Goal: Task Accomplishment & Management: Complete application form

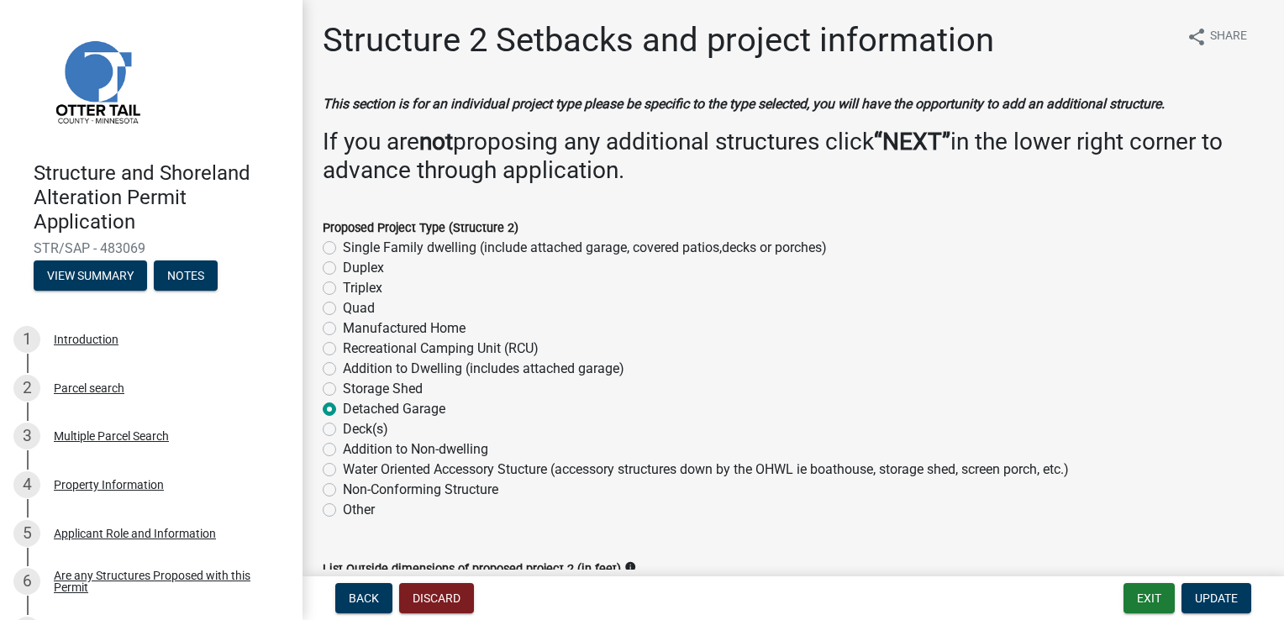
select select "a3cc236c-43aa-406a-8353-e0398d57c407"
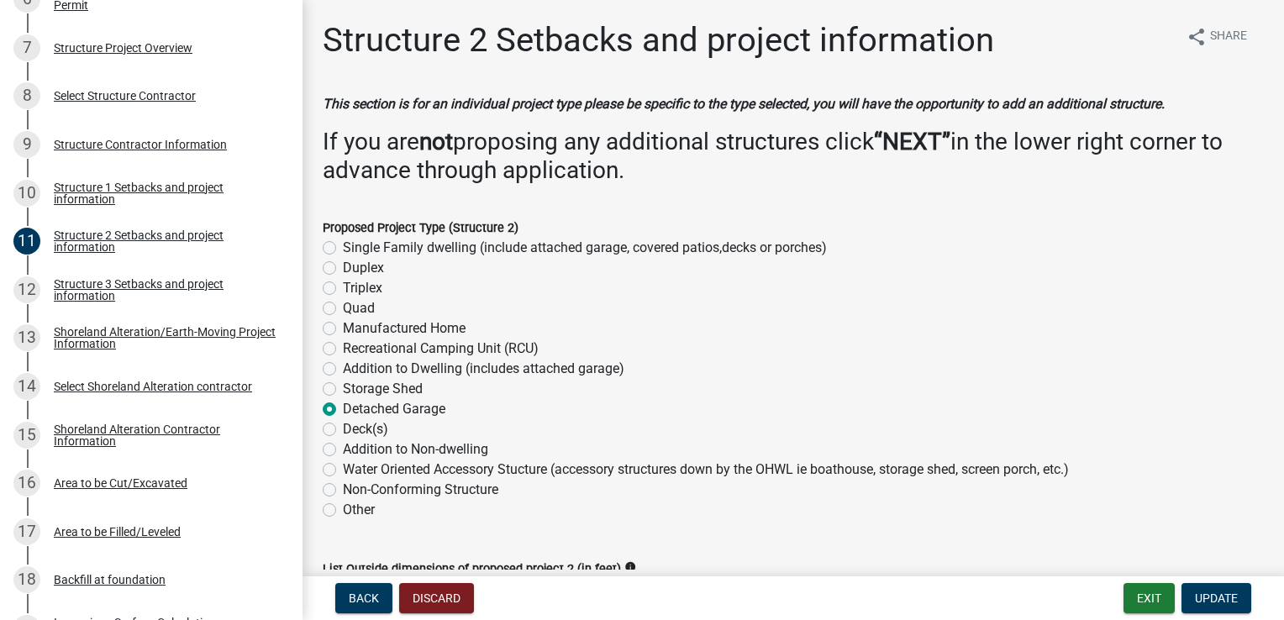
scroll to position [343, 0]
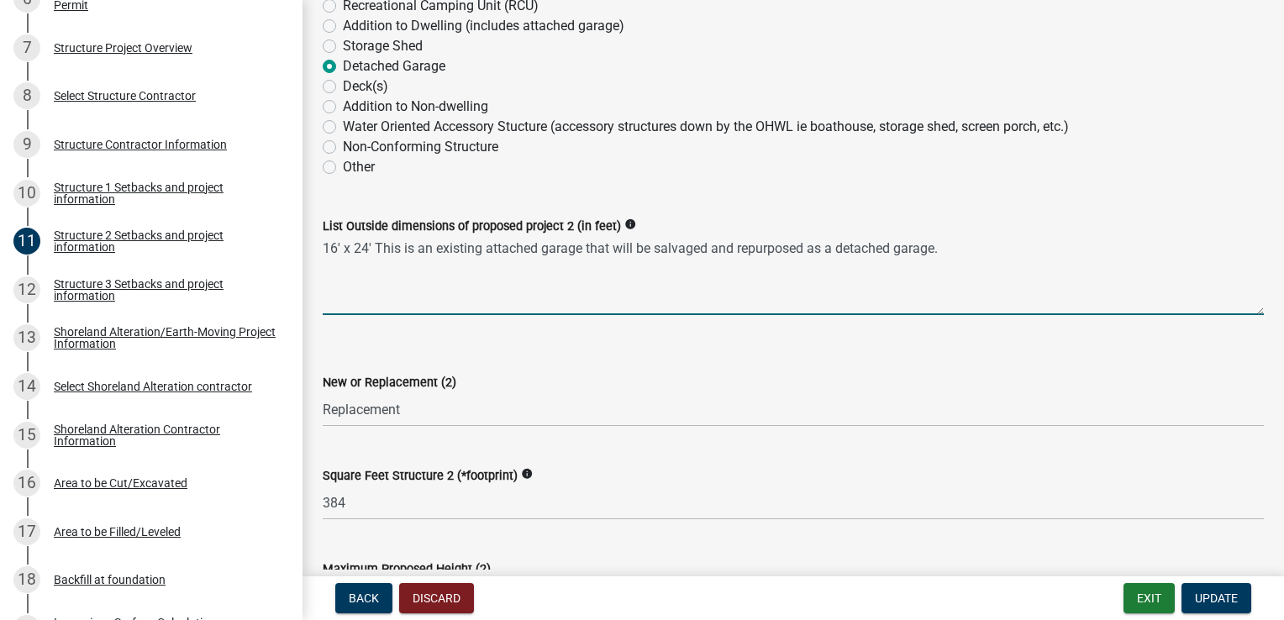
click at [590, 282] on textarea "16' x 24' This is an existing attached garage that will be salvaged and repurpo…" at bounding box center [793, 275] width 941 height 79
click at [958, 244] on textarea "16' x 24' This is an existing attached garage that will be salvaged and repurpo…" at bounding box center [793, 275] width 941 height 79
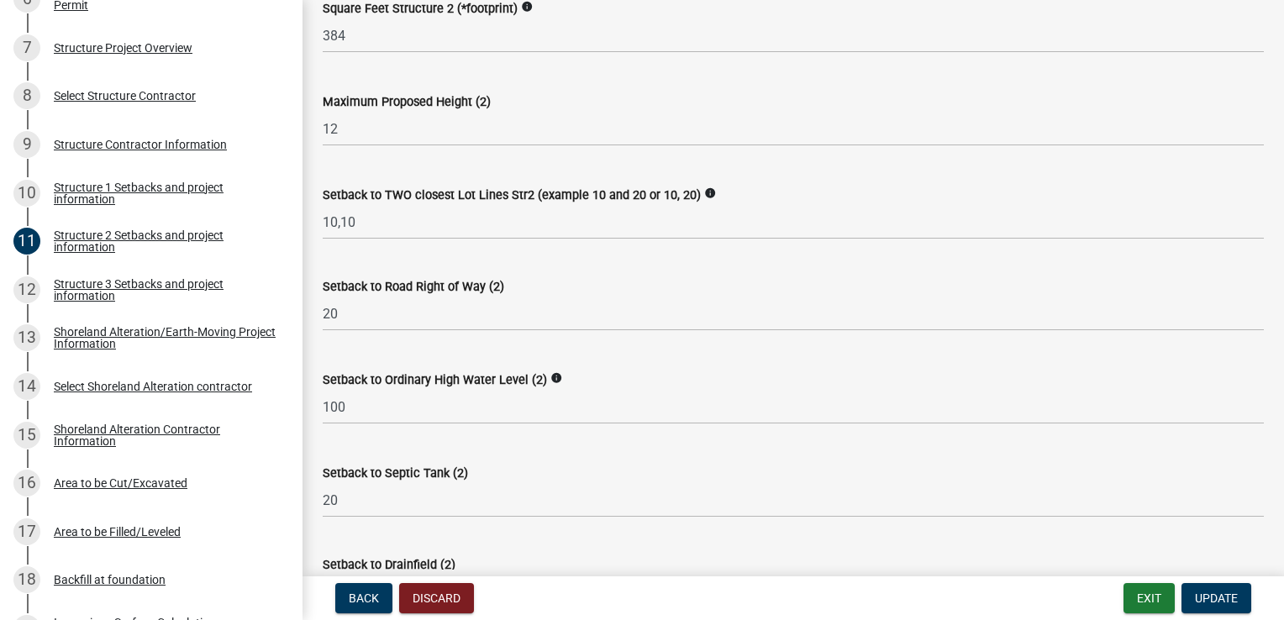
scroll to position [847, 0]
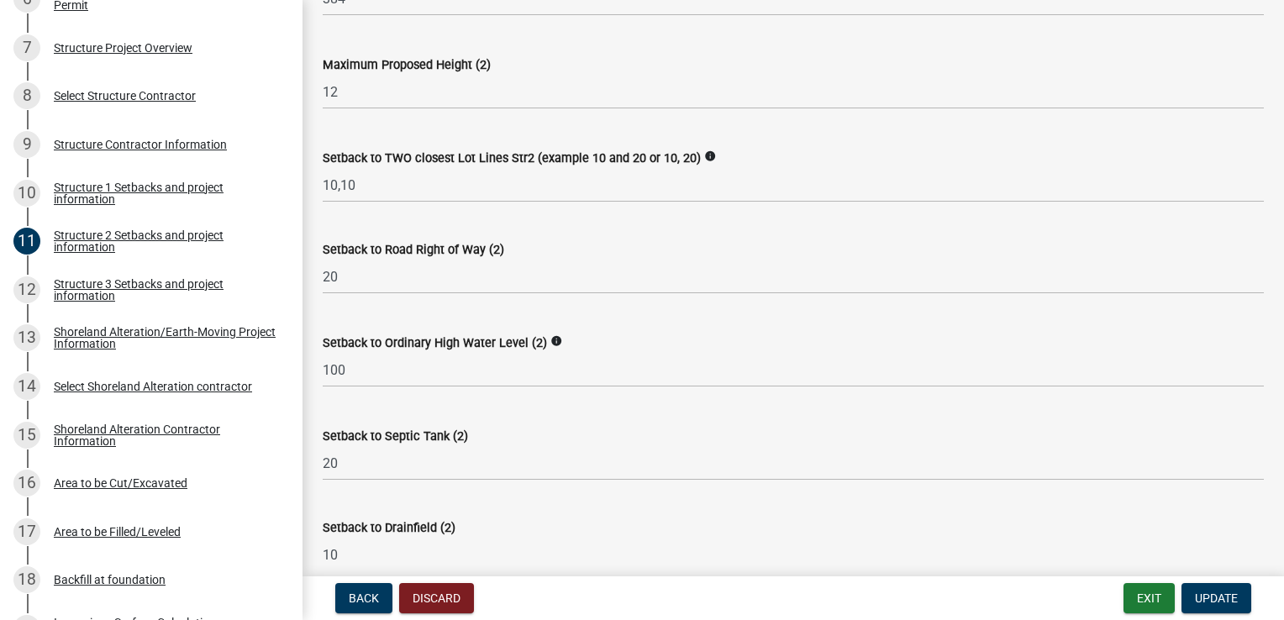
type textarea "16' x 24' This is an existing attached garage that will be salvaged and repurpo…"
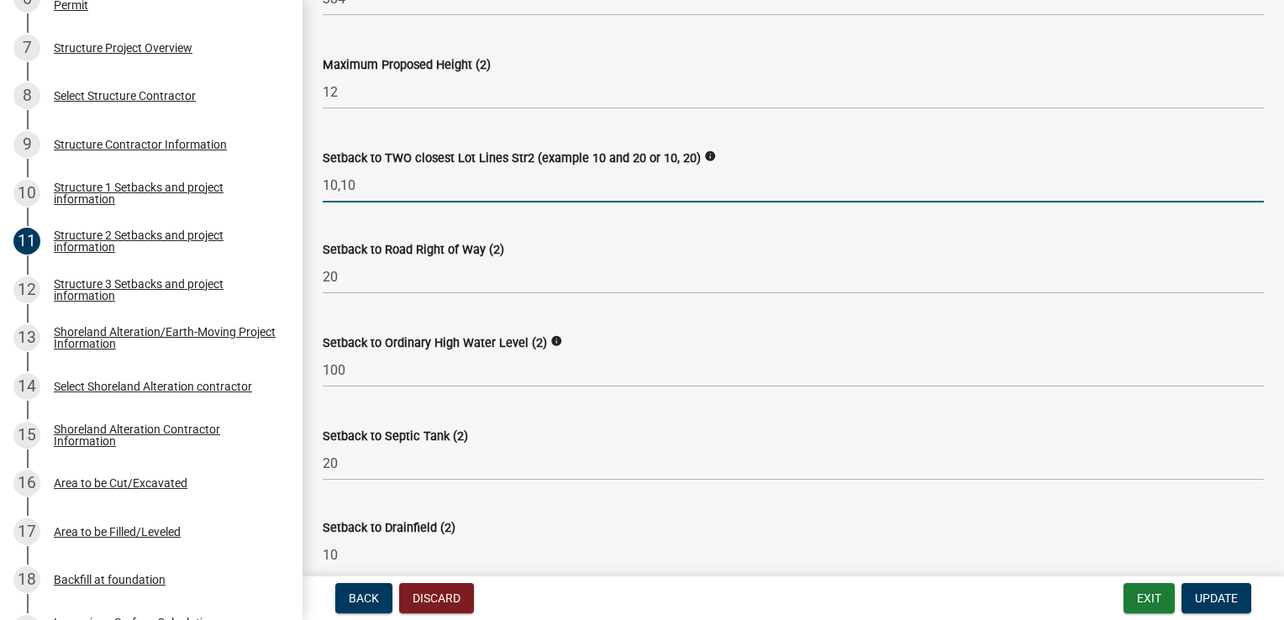
click at [377, 187] on input "10,10" at bounding box center [793, 185] width 941 height 34
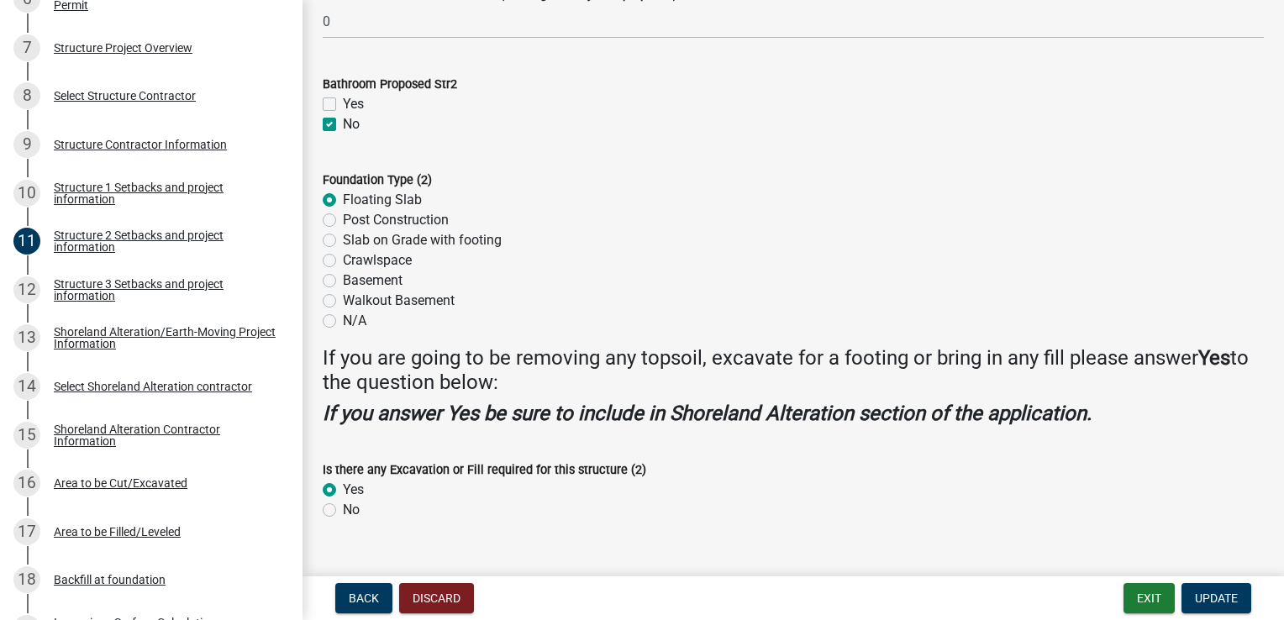
scroll to position [1688, 0]
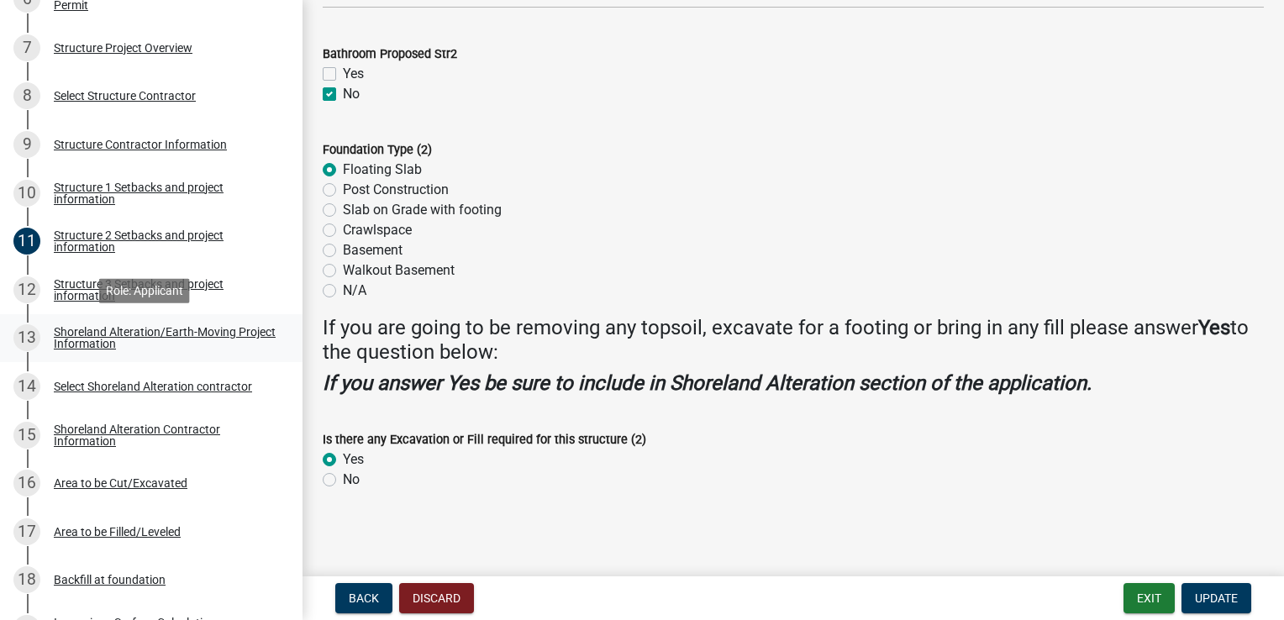
type input "10,20"
click at [192, 333] on div "Shoreland Alteration/Earth-Moving Project Information" at bounding box center [165, 338] width 222 height 24
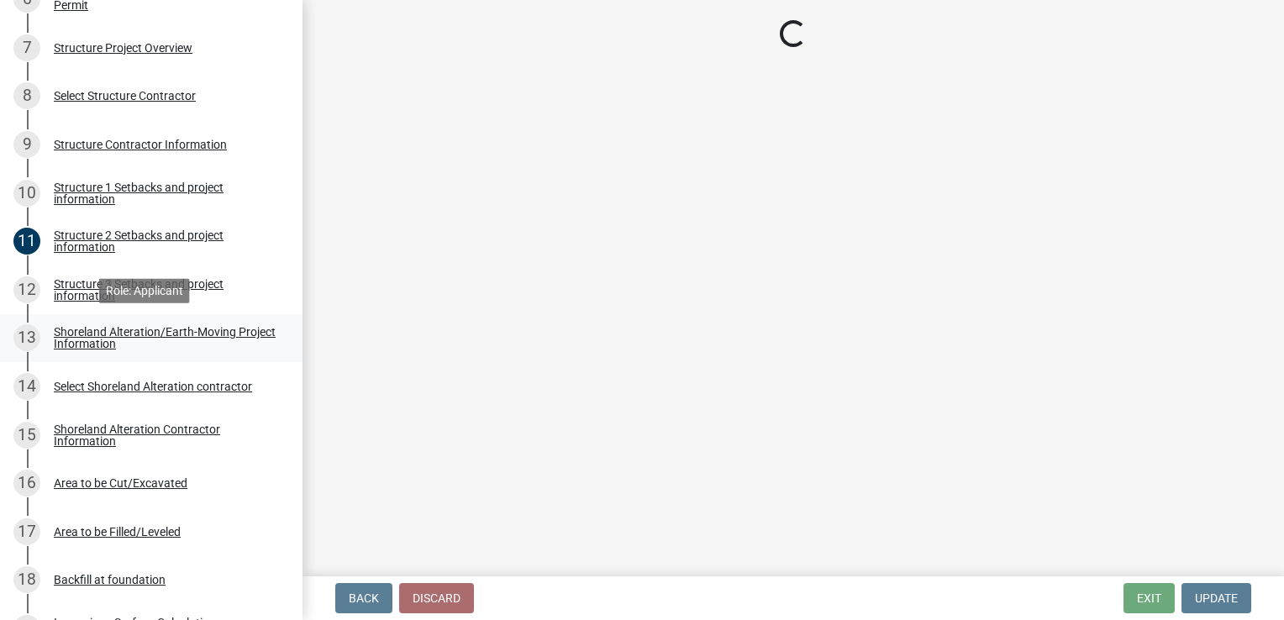
scroll to position [0, 0]
click at [166, 486] on div "Area to be Cut/Excavated" at bounding box center [121, 483] width 134 height 12
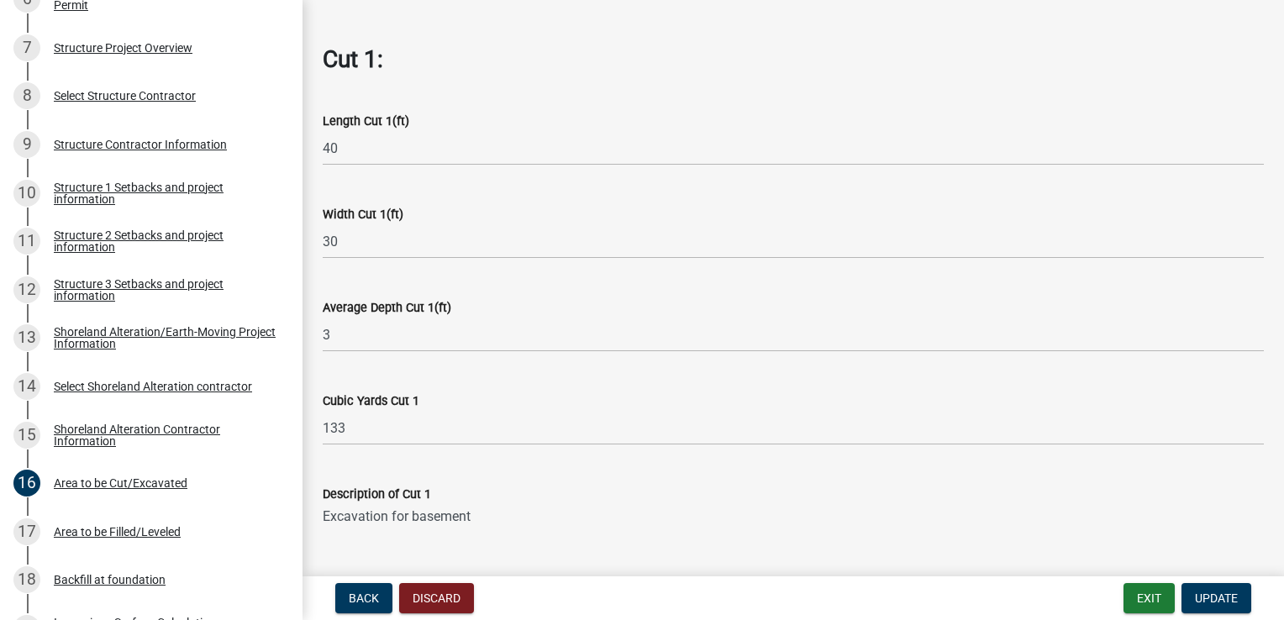
scroll to position [840, 0]
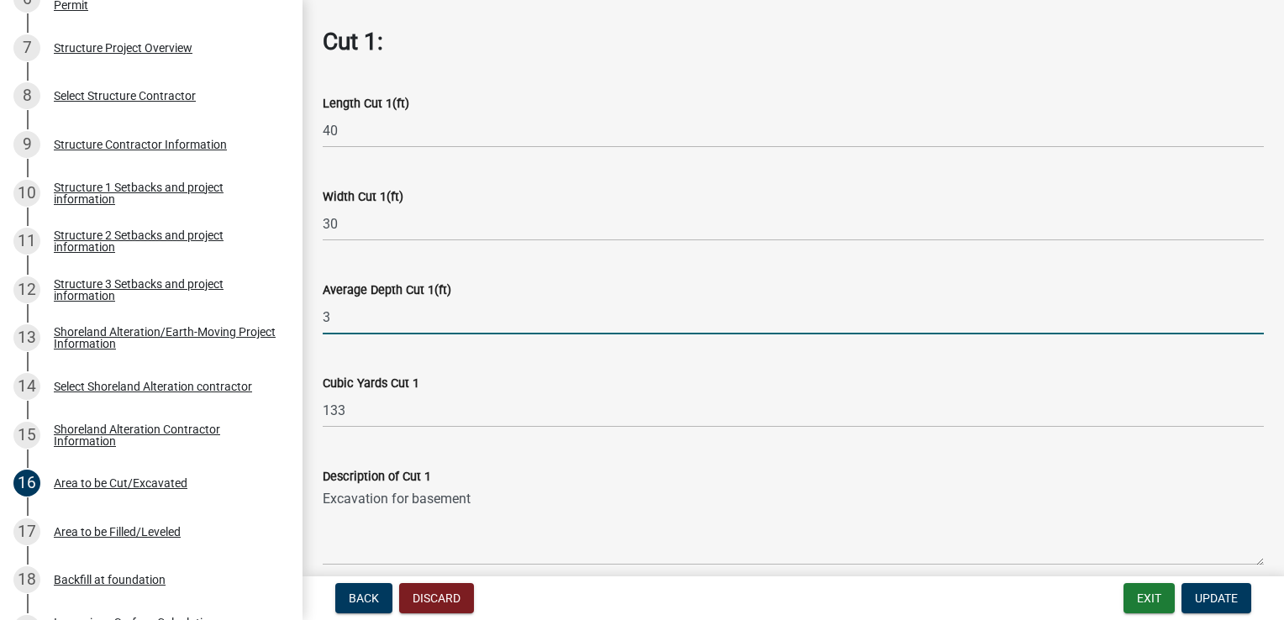
click at [330, 303] on input "3" at bounding box center [793, 317] width 941 height 34
type input "4"
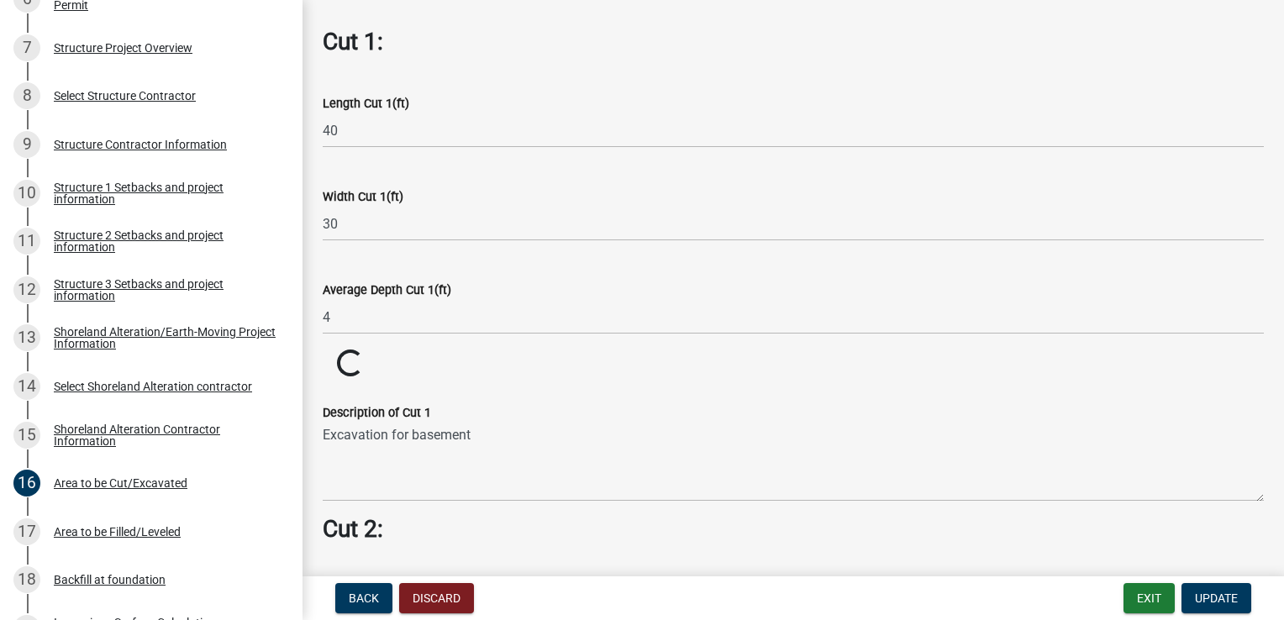
click at [511, 365] on wm-data-entity-input "Cubic Yards Cut 1 Loading... Loading..." at bounding box center [793, 364] width 941 height 29
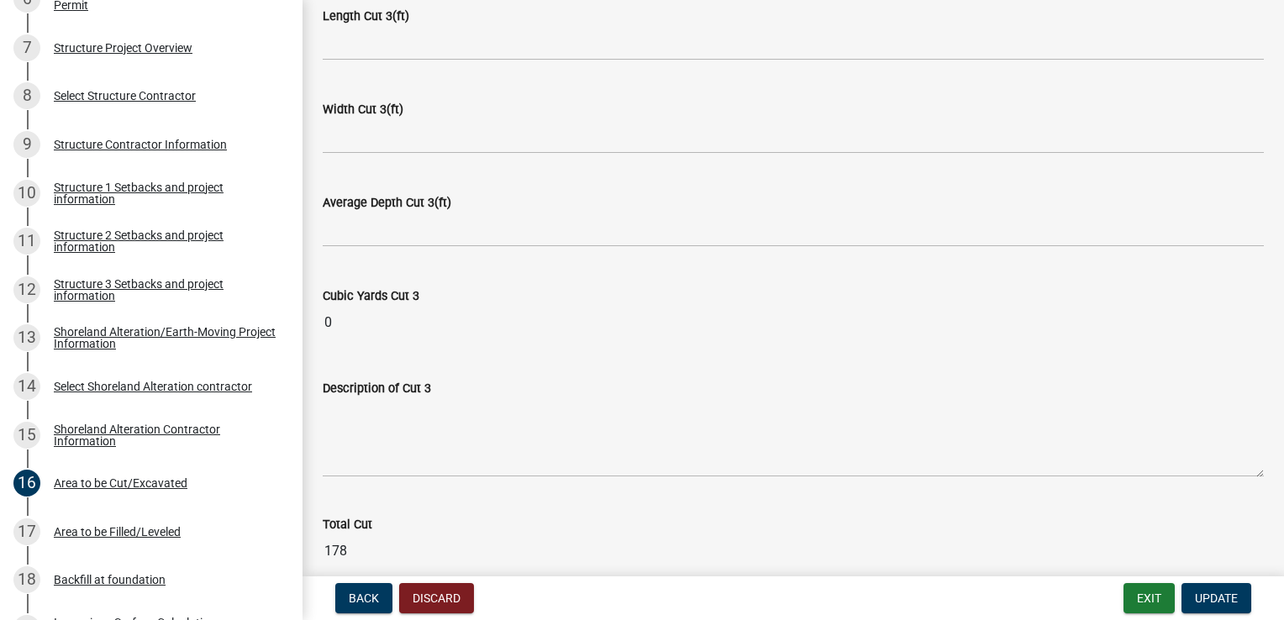
scroll to position [2098, 0]
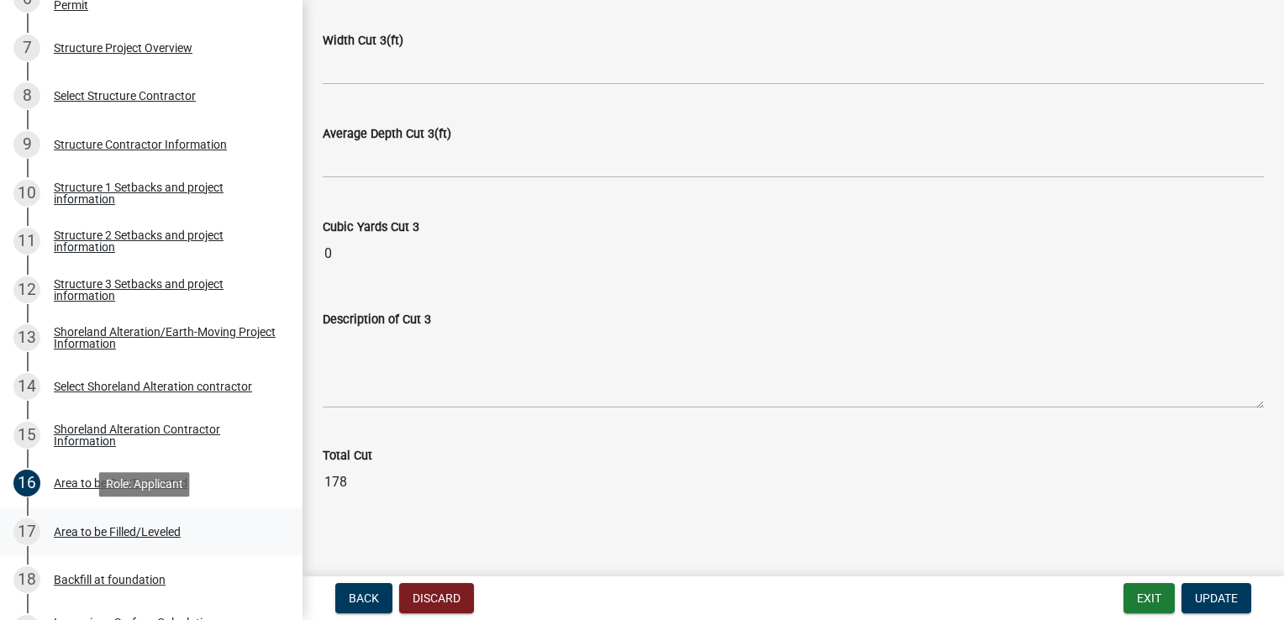
click at [176, 531] on div "Area to be Filled/Leveled" at bounding box center [117, 532] width 127 height 12
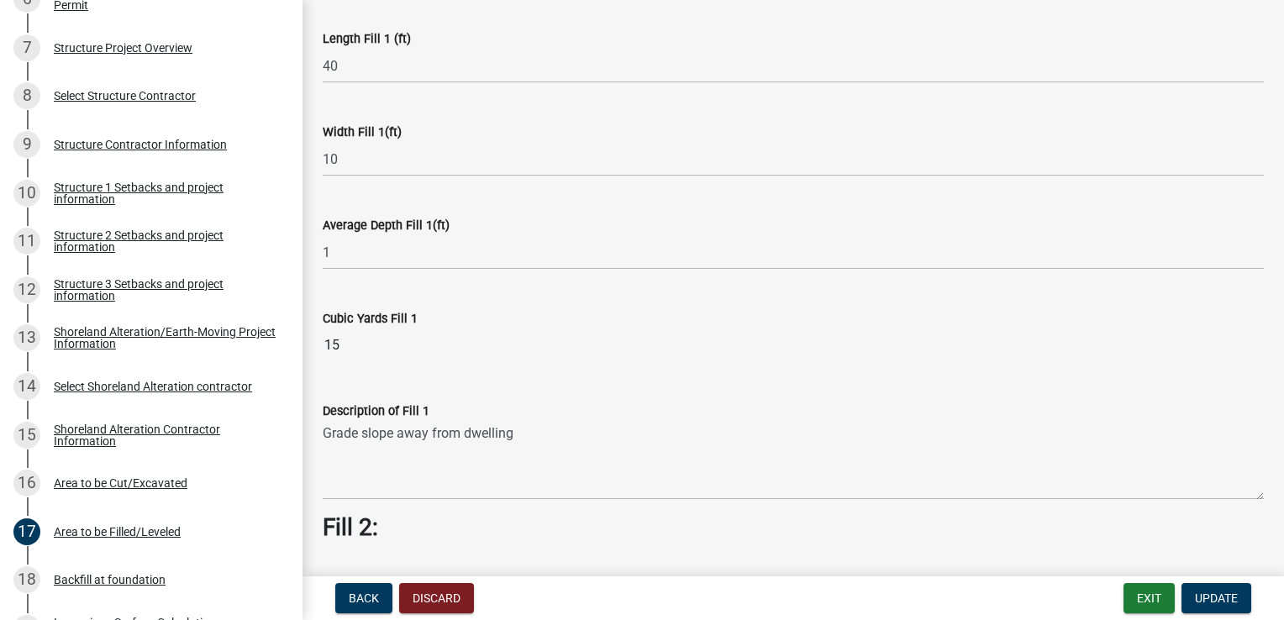
scroll to position [168, 0]
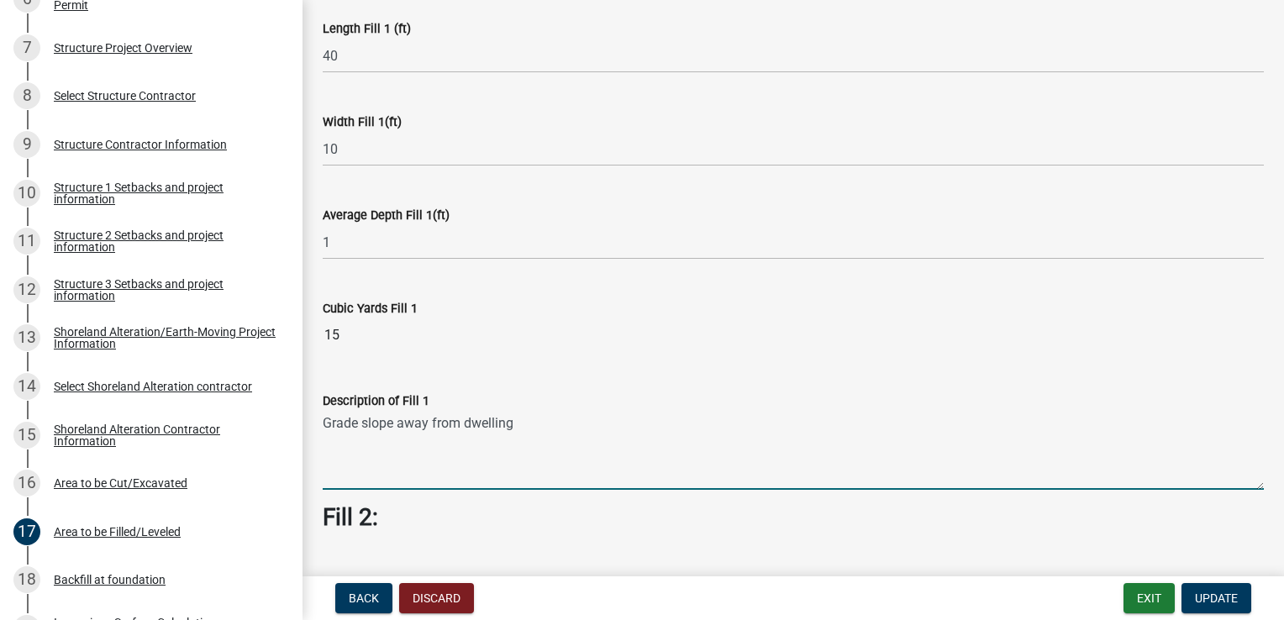
click at [515, 425] on textarea "Grade slope away from dwelling" at bounding box center [793, 450] width 941 height 79
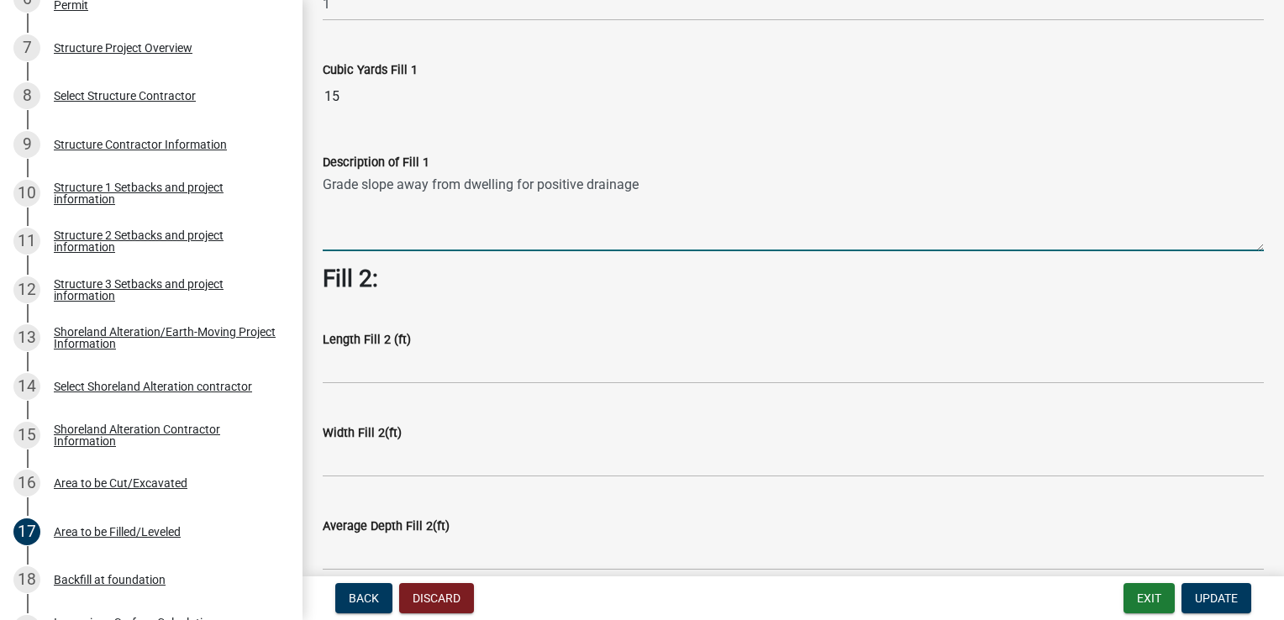
scroll to position [504, 0]
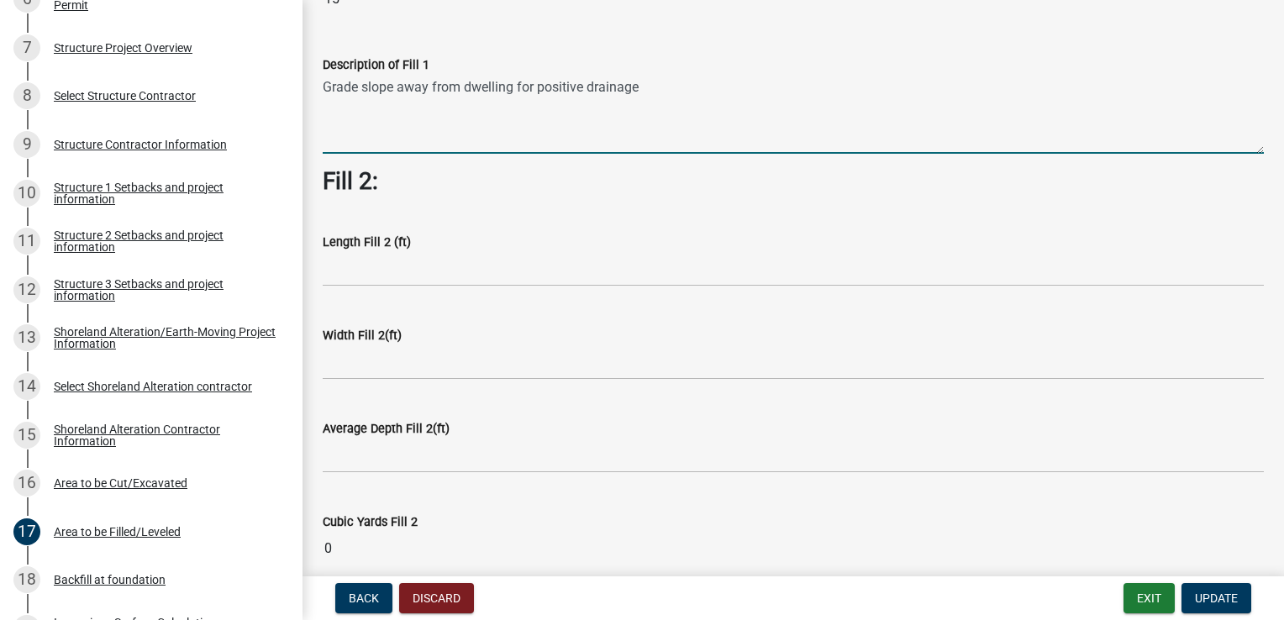
type textarea "Grade slope away from dwelling for positive drainage"
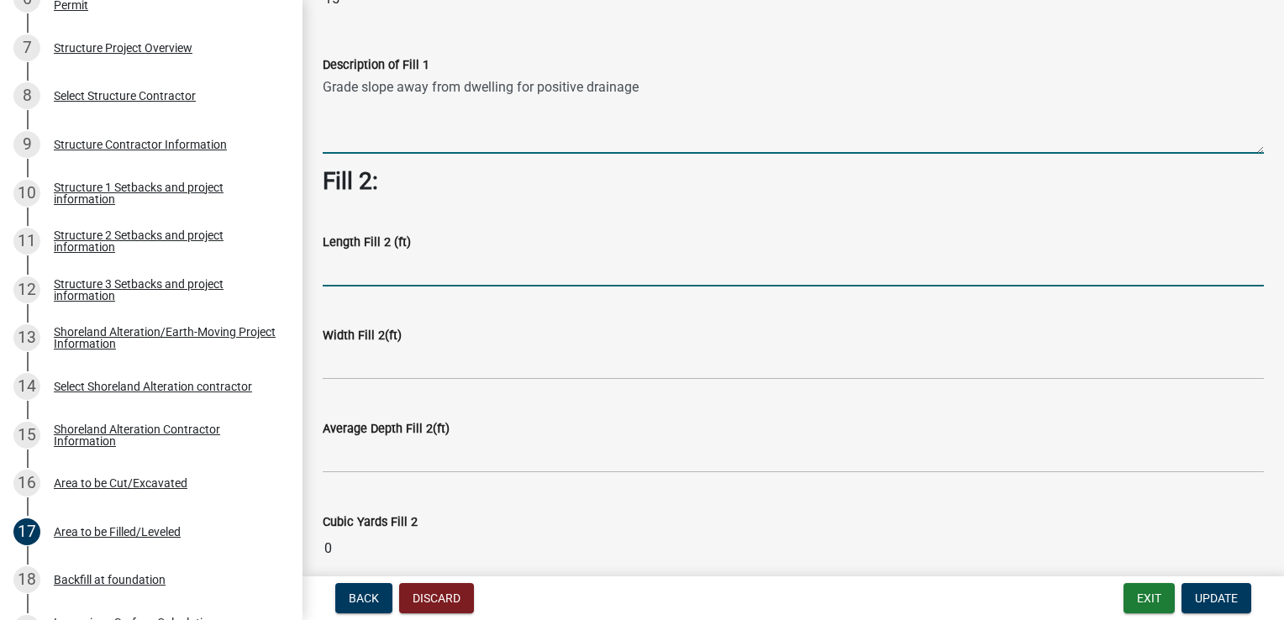
click at [403, 267] on input "text" at bounding box center [793, 269] width 941 height 34
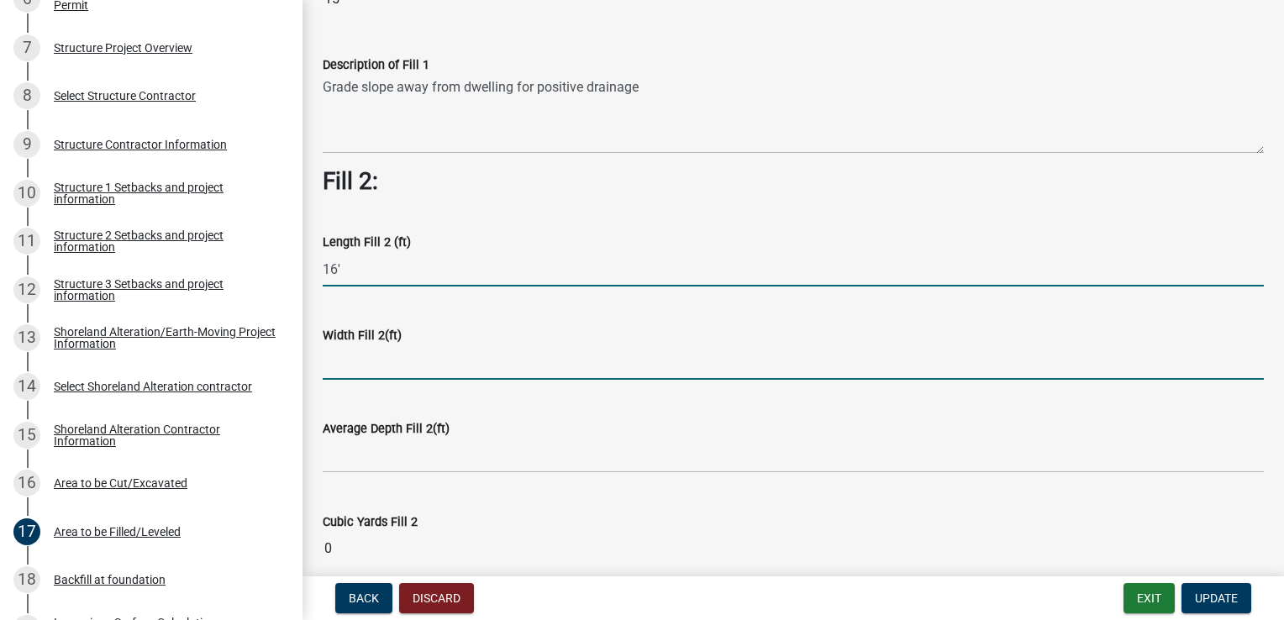
type input "16"
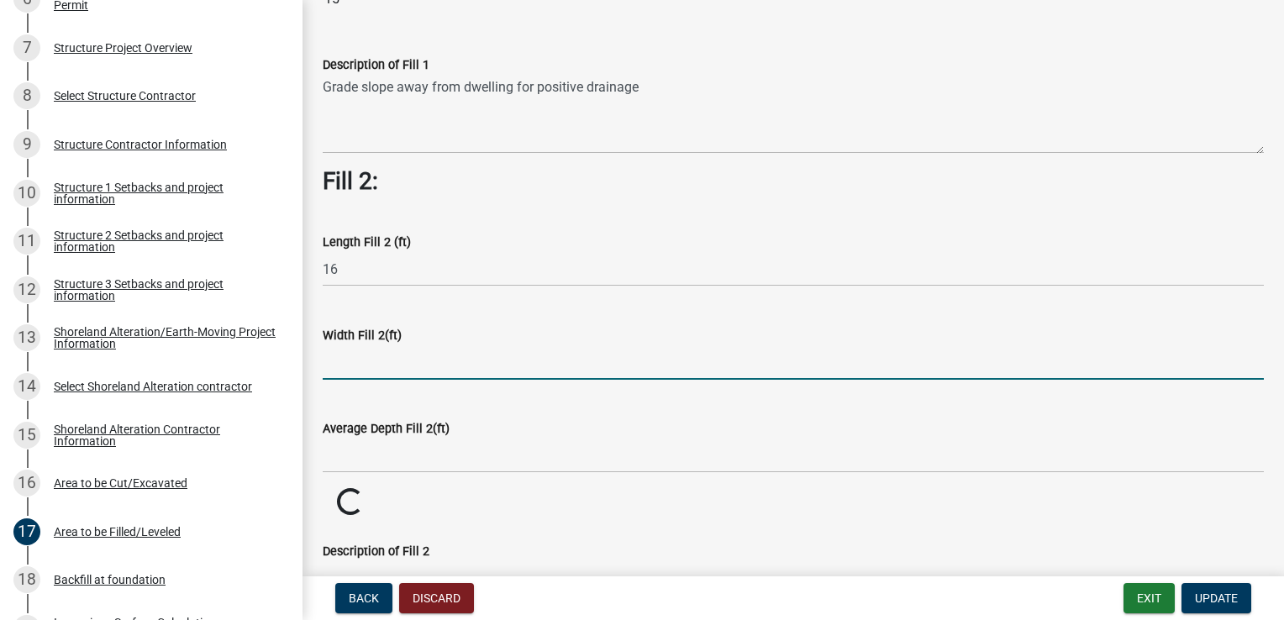
click at [485, 374] on input "text" at bounding box center [793, 362] width 941 height 34
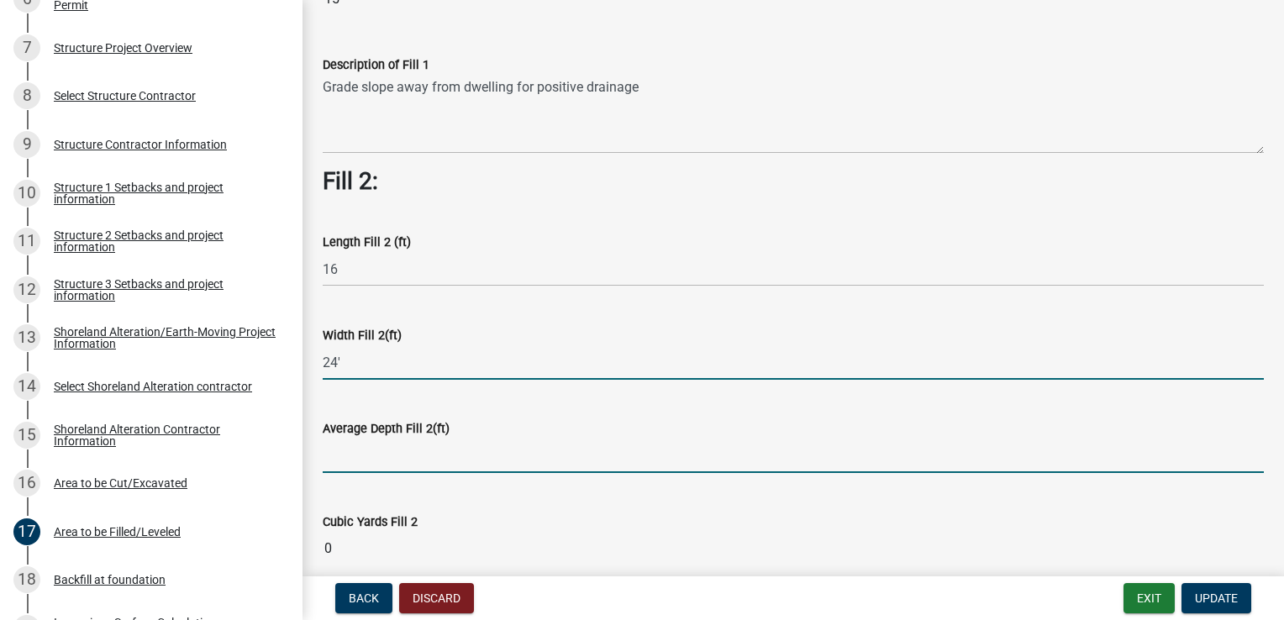
type input "24"
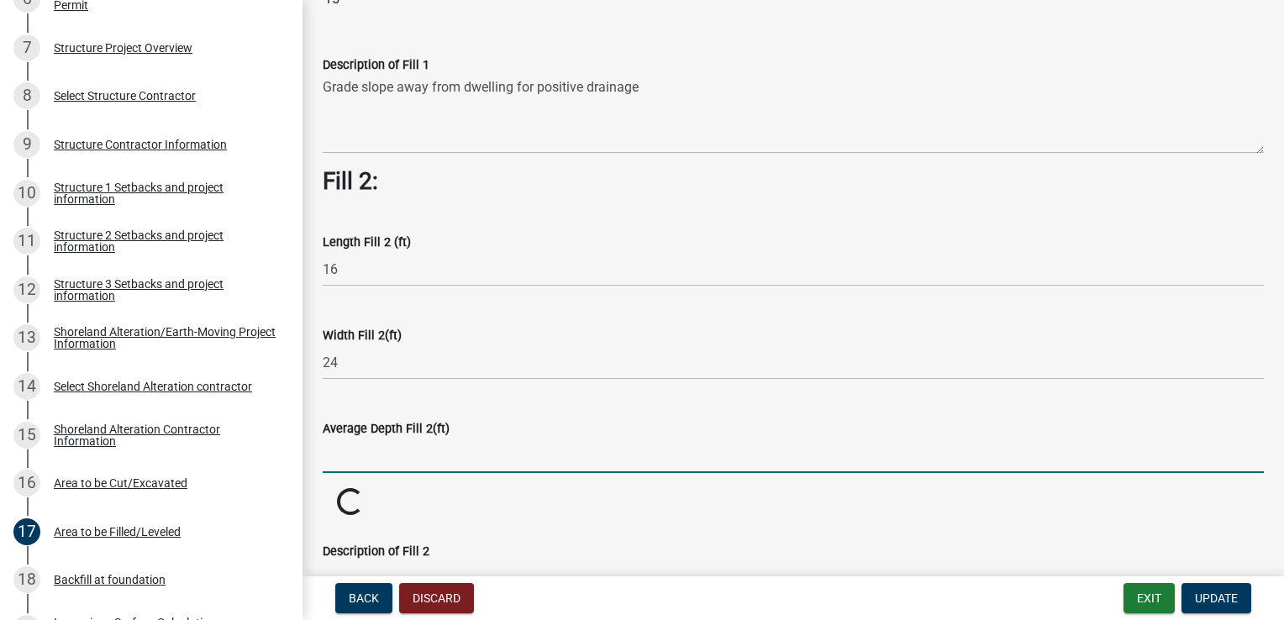
click at [427, 459] on input "text" at bounding box center [793, 456] width 941 height 34
type input "0.5"
click at [440, 502] on wm-data-entity-input "Cubic Yards Fill 2 0" at bounding box center [793, 534] width 941 height 92
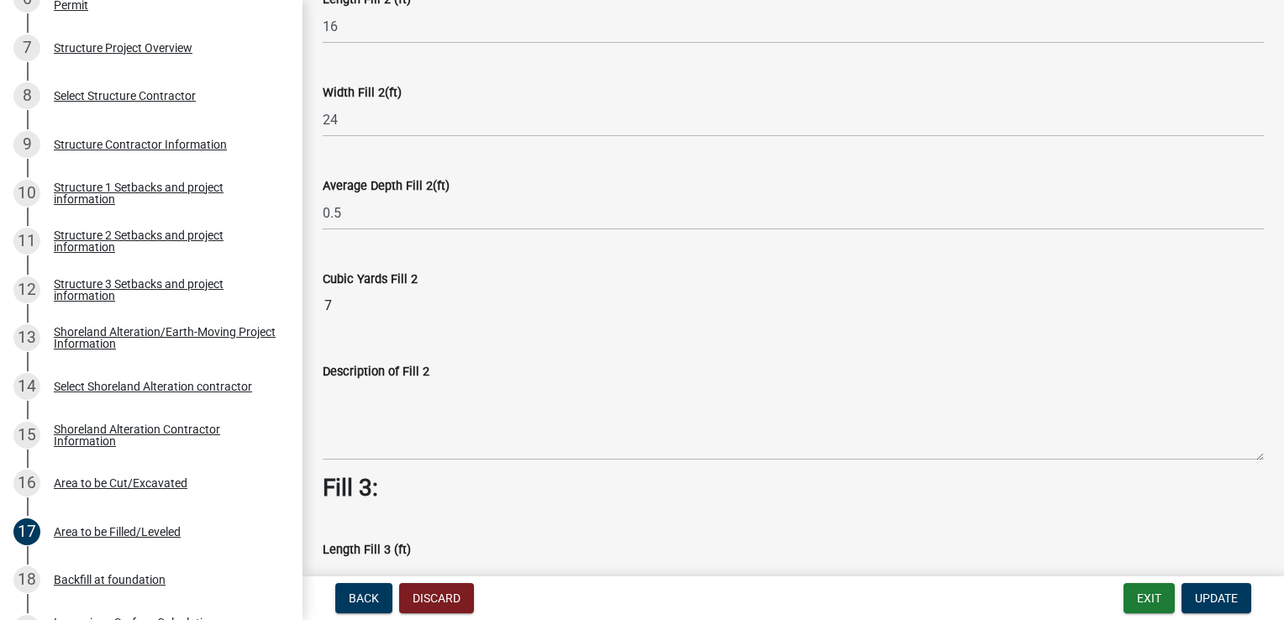
scroll to position [854, 0]
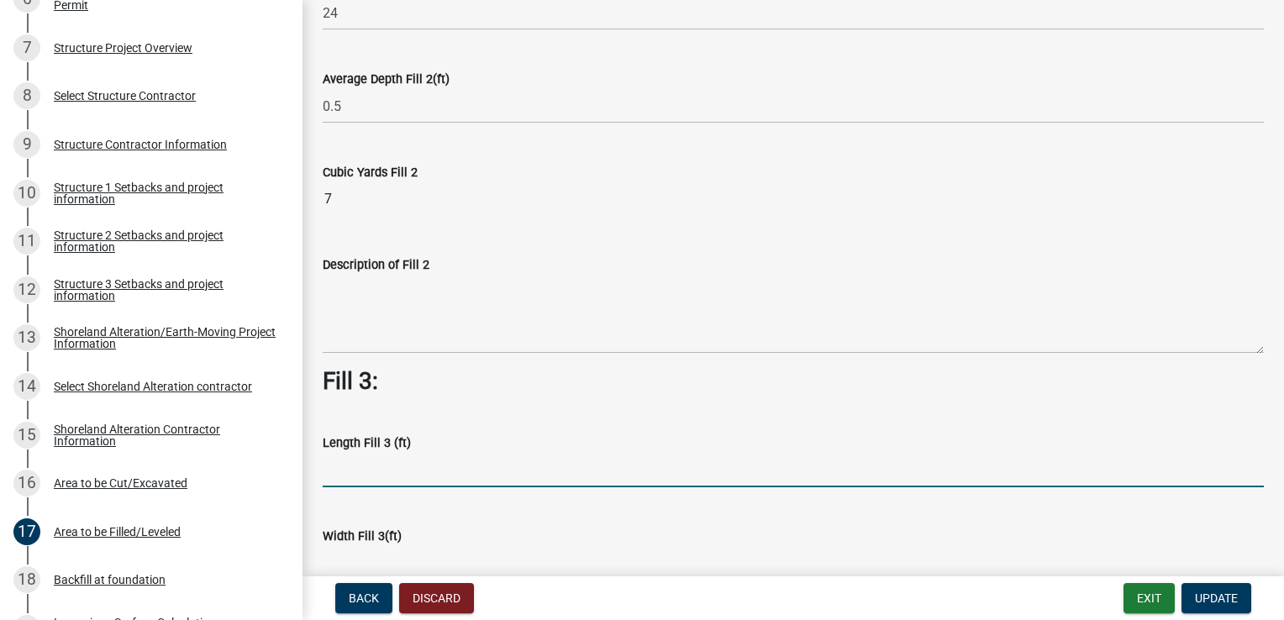
click at [395, 472] on input "text" at bounding box center [793, 470] width 941 height 34
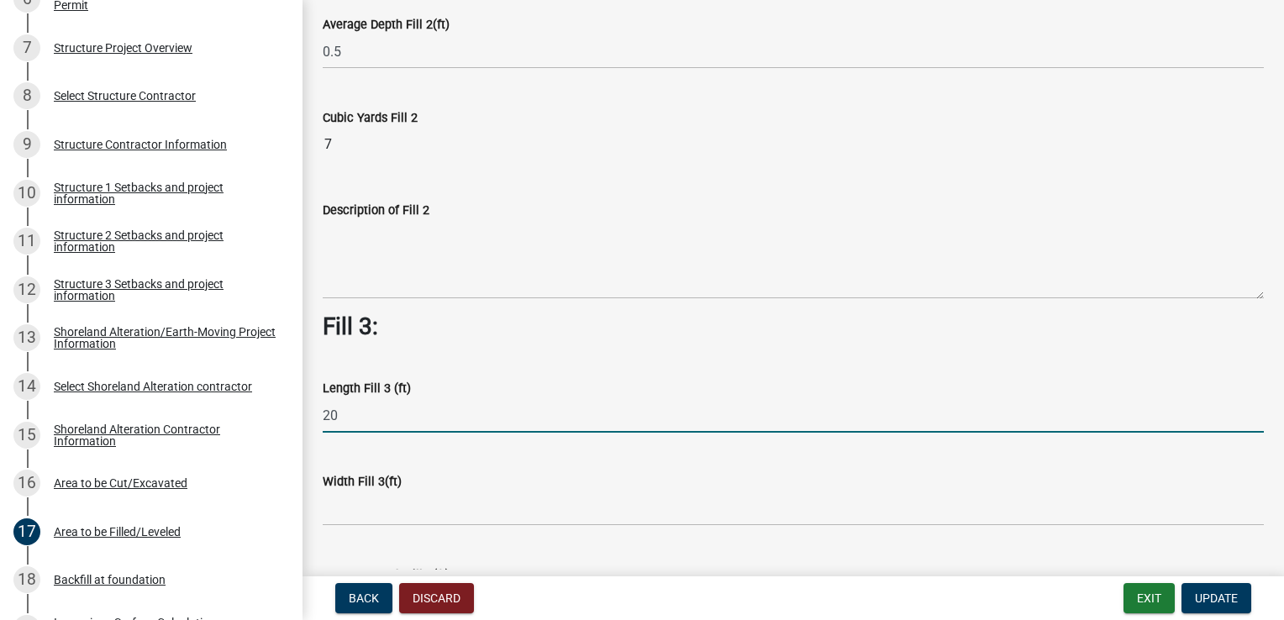
scroll to position [1022, 0]
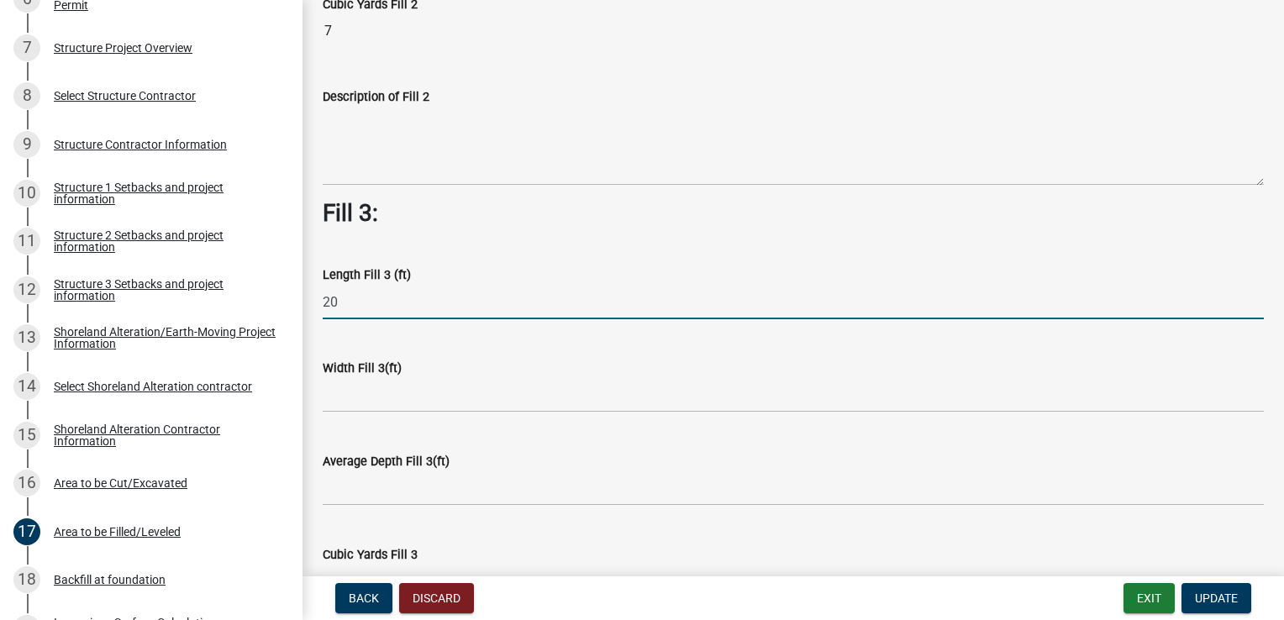
type input "20"
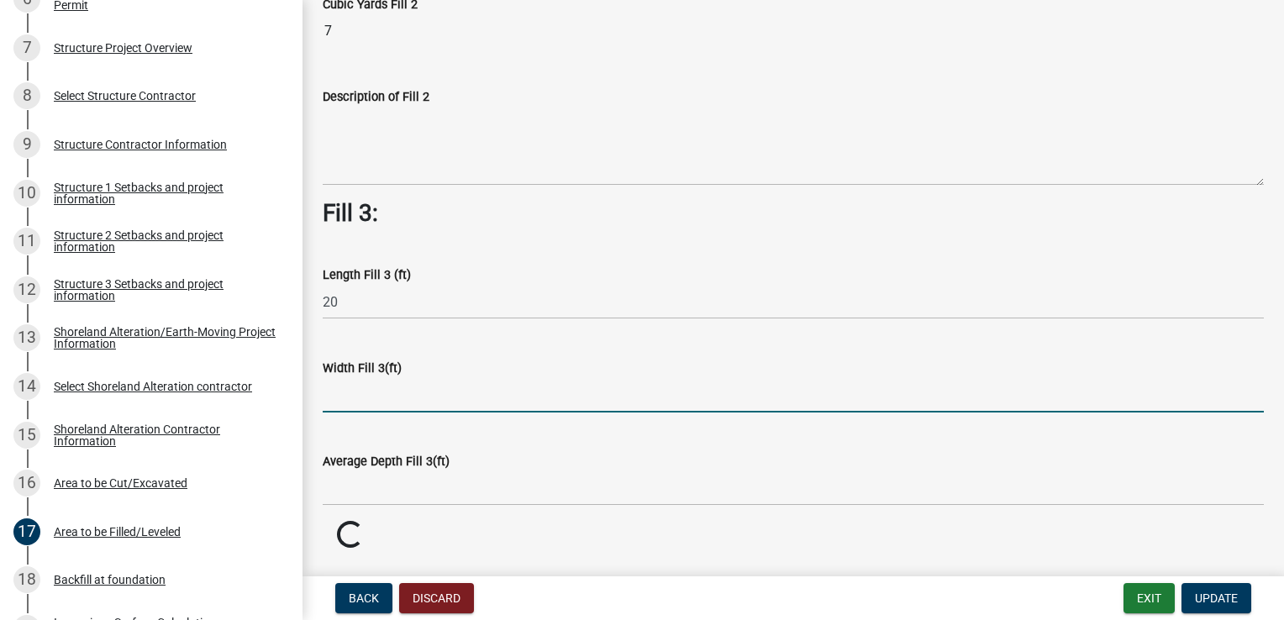
click at [373, 398] on input "text" at bounding box center [793, 395] width 941 height 34
type input "20"
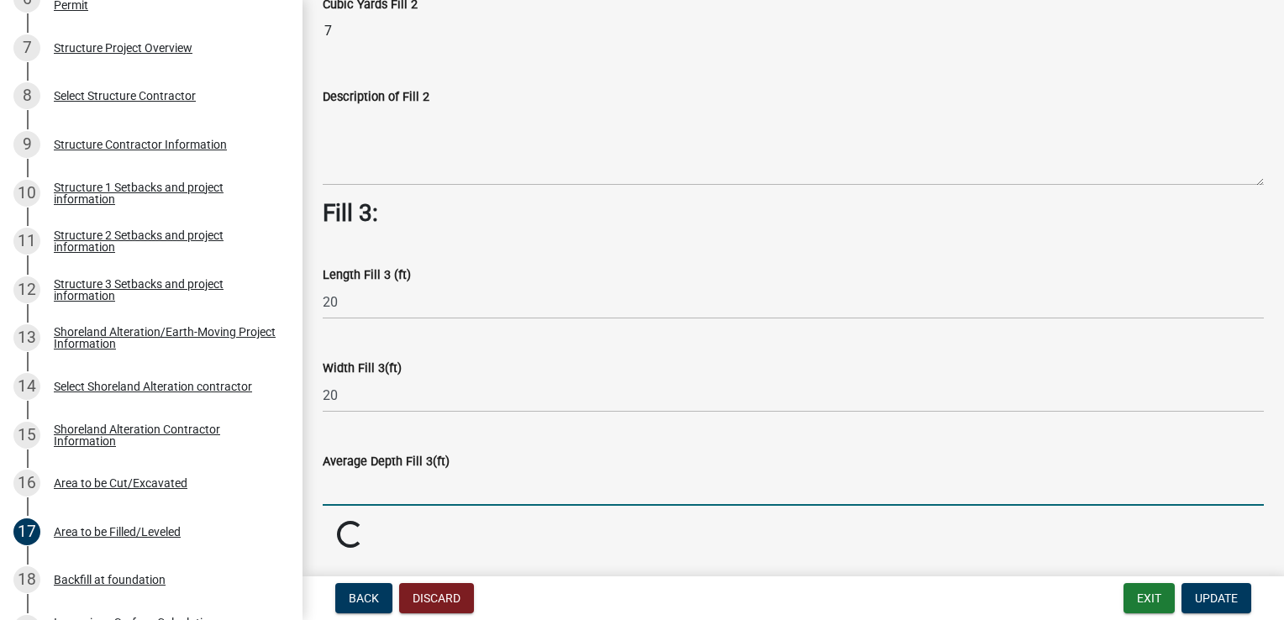
click at [376, 495] on input "text" at bounding box center [793, 488] width 941 height 34
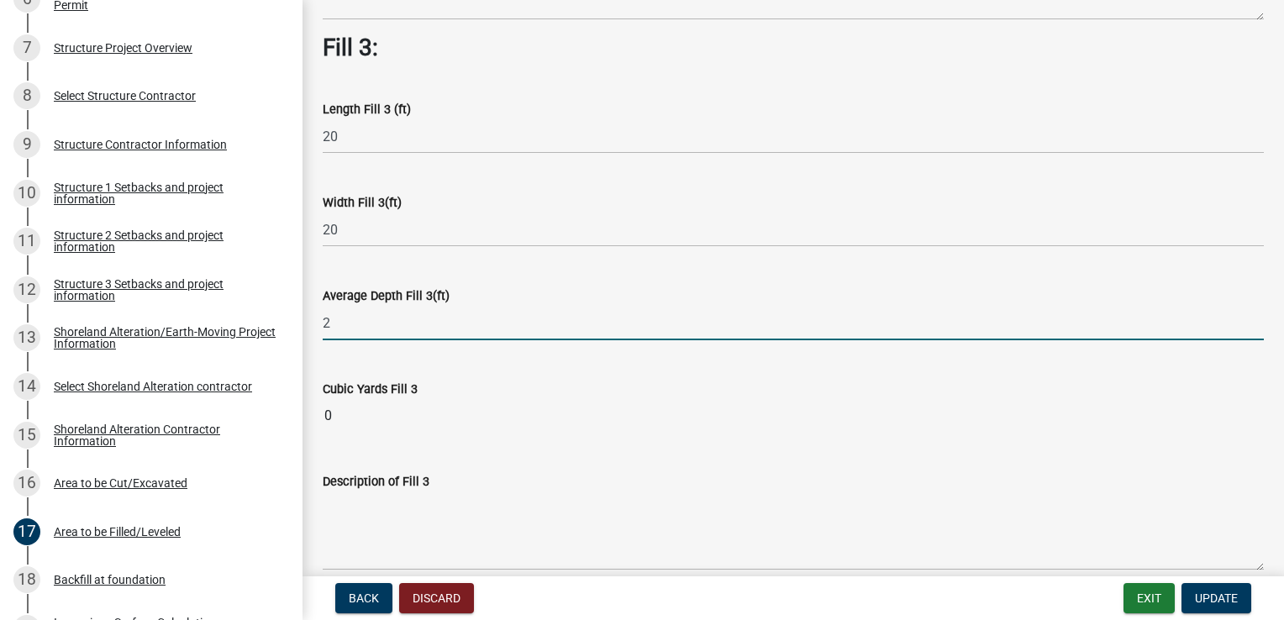
scroll to position [1190, 0]
type input "2"
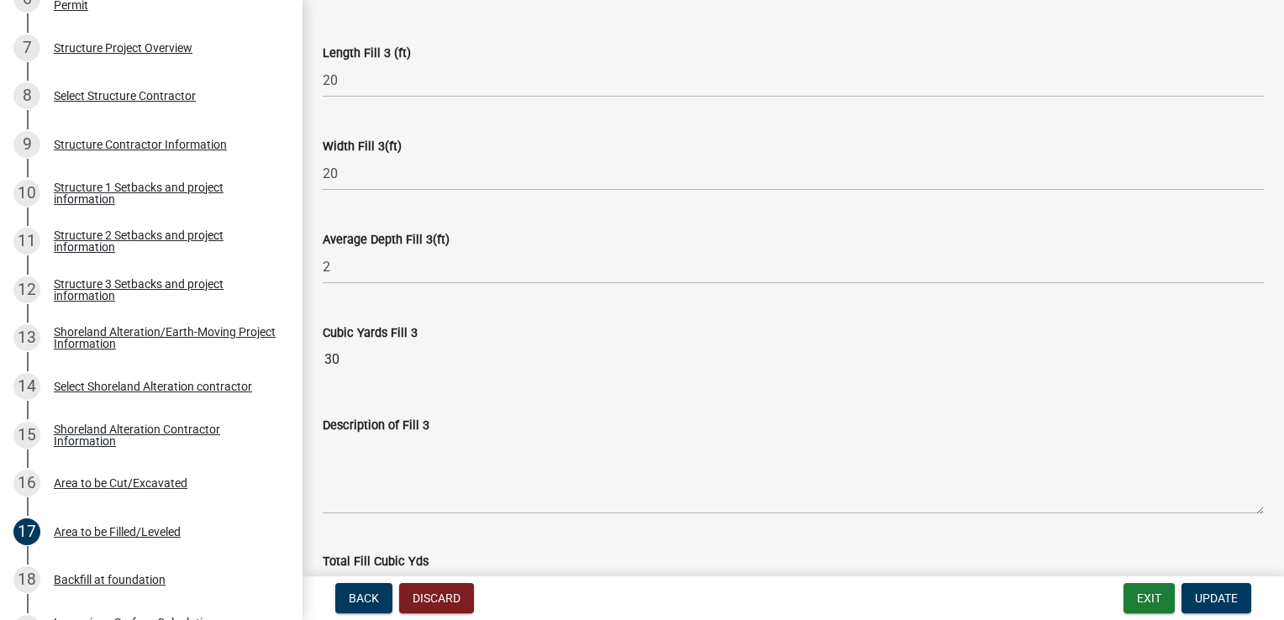
scroll to position [1274, 0]
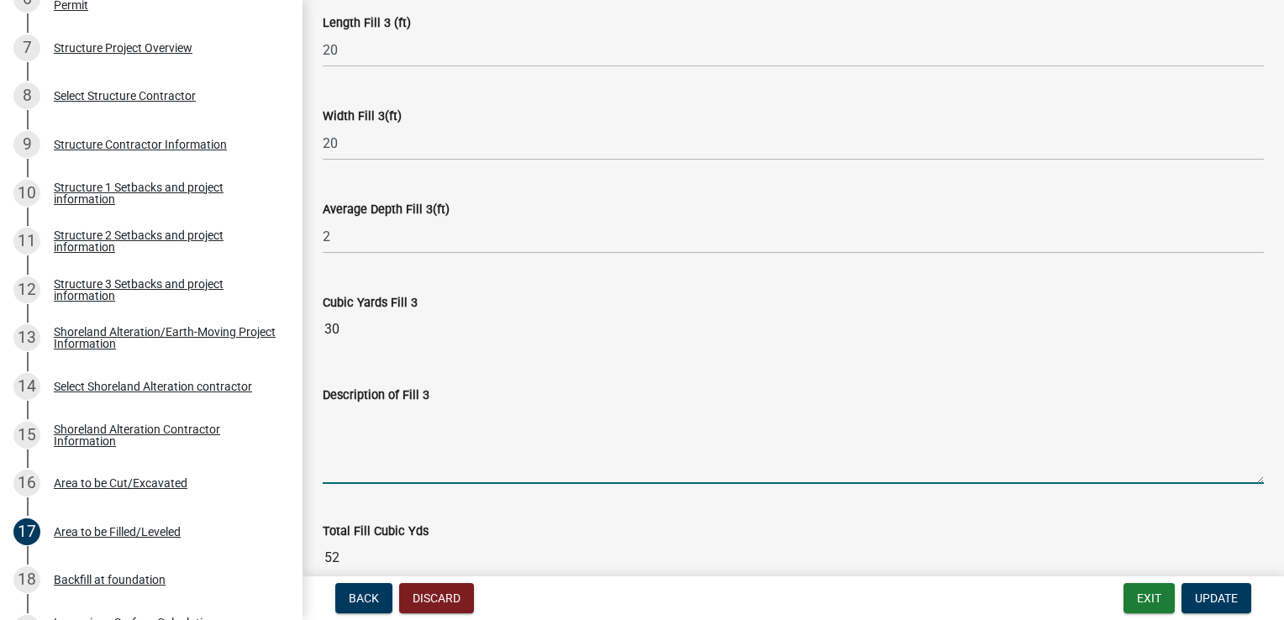
click at [382, 450] on textarea "Description of Fill 3" at bounding box center [793, 444] width 941 height 79
type textarea "Fill in existing basement after demolition"
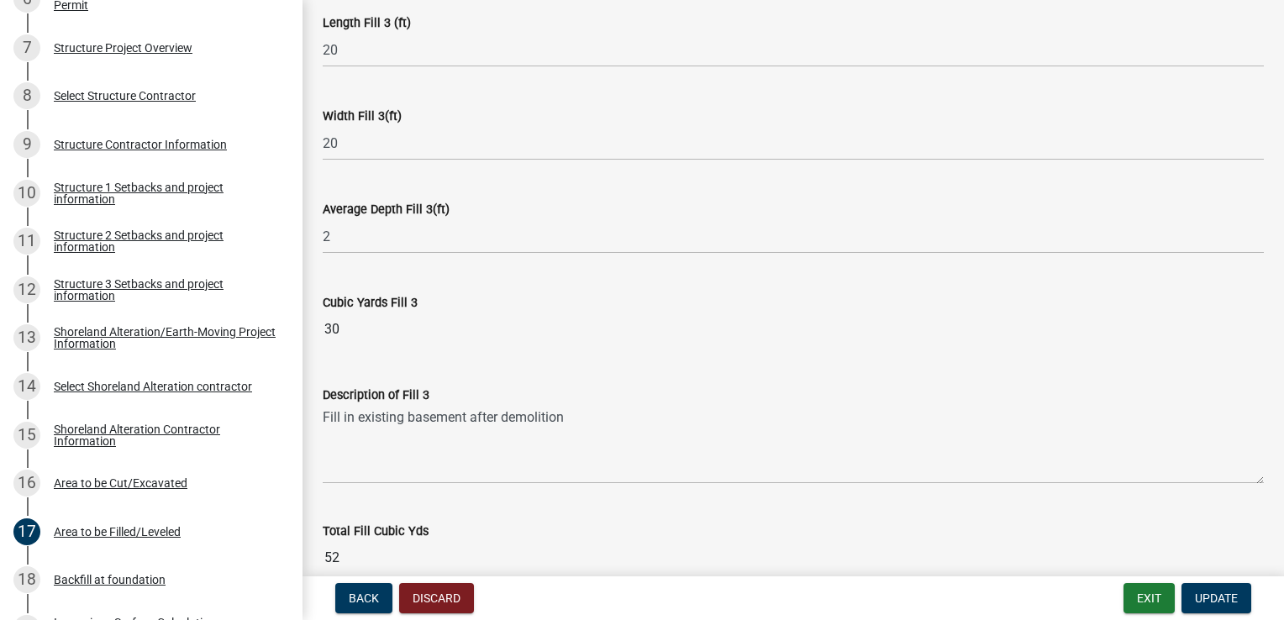
click at [597, 502] on div "Total Fill Cubic Yds 52" at bounding box center [793, 536] width 941 height 77
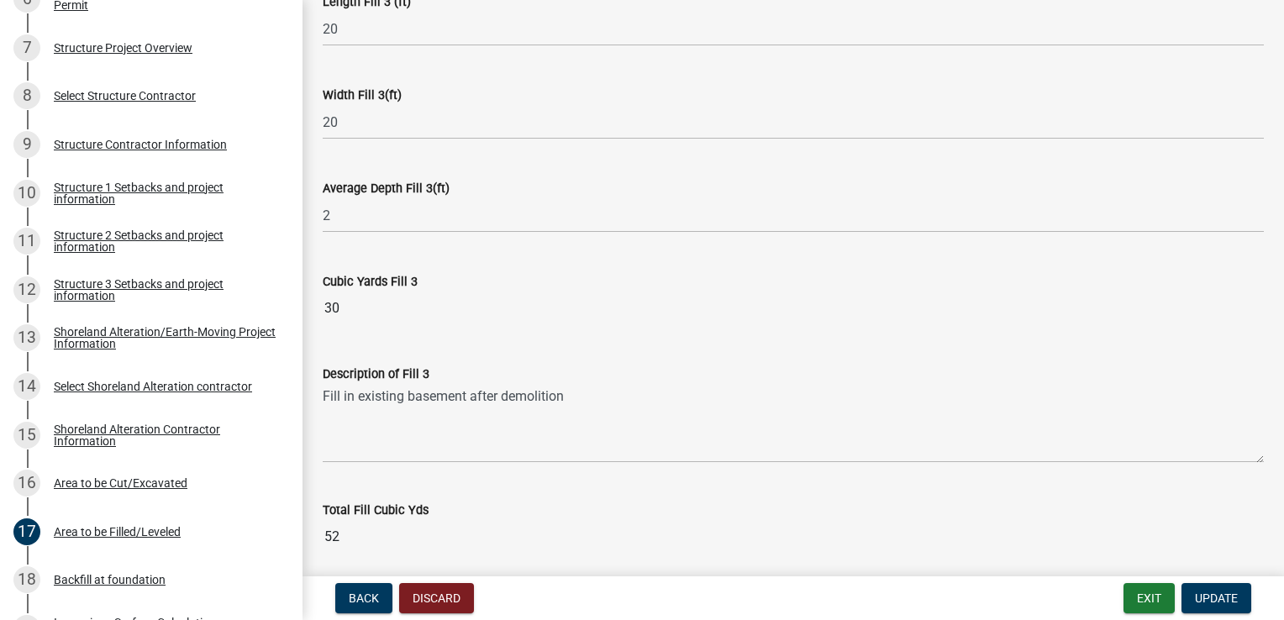
scroll to position [1358, 0]
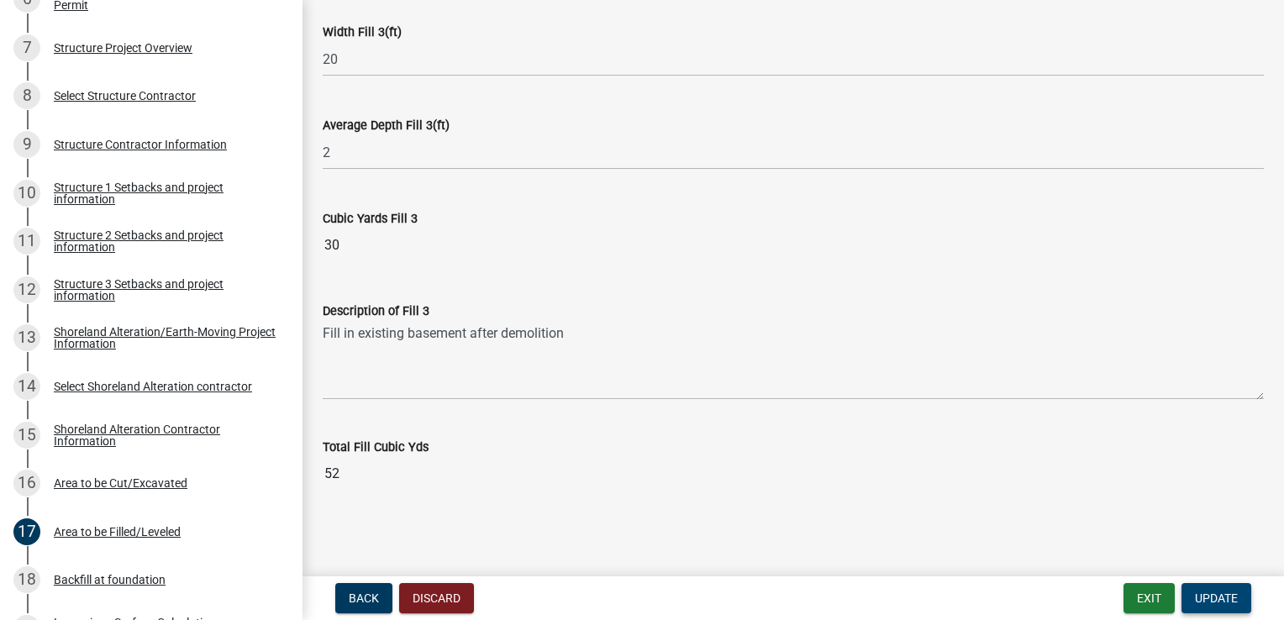
click at [1200, 587] on button "Update" at bounding box center [1217, 598] width 70 height 30
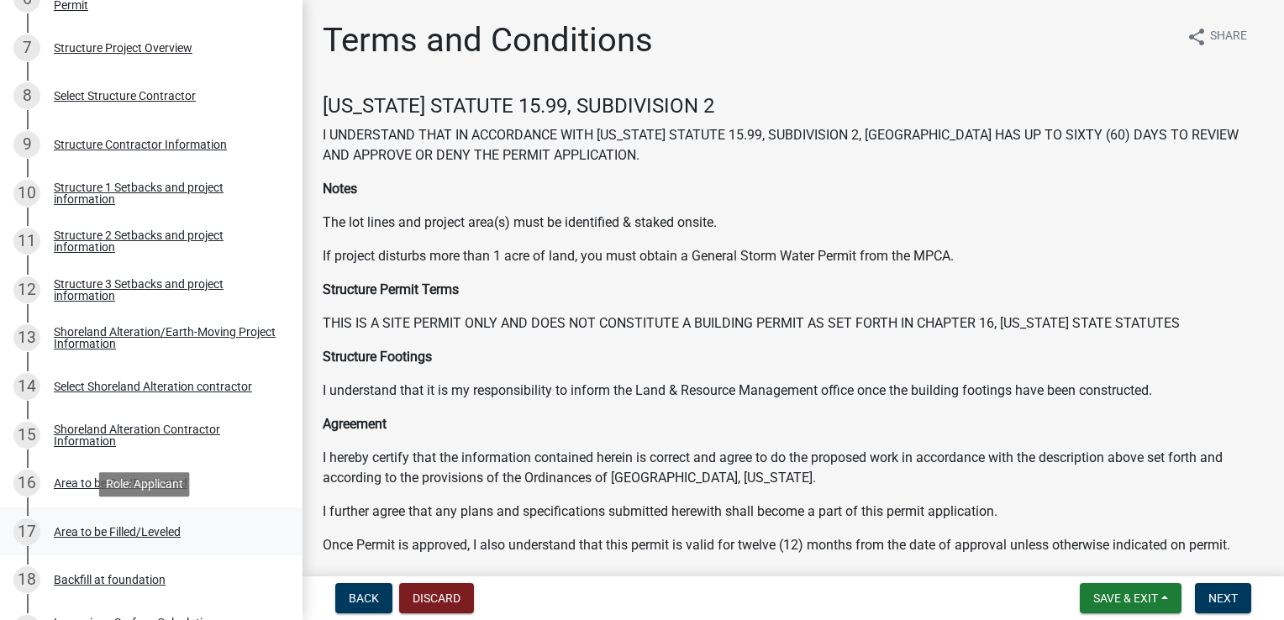
click at [108, 530] on div "Area to be Filled/Leveled" at bounding box center [117, 532] width 127 height 12
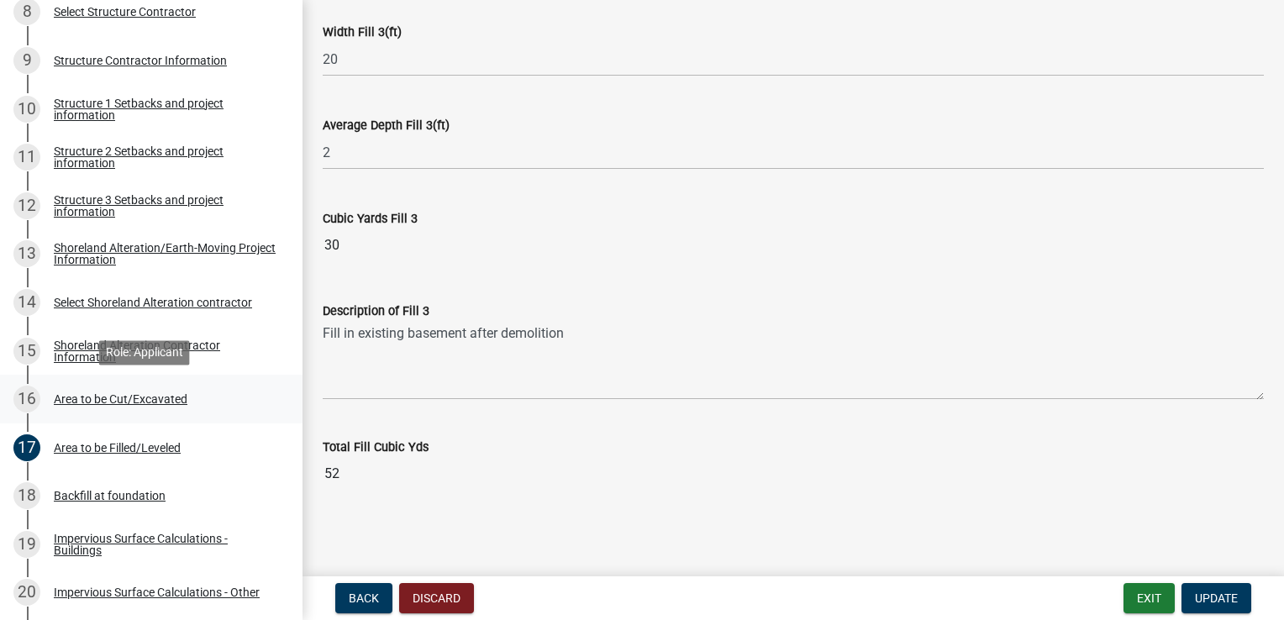
scroll to position [751, 0]
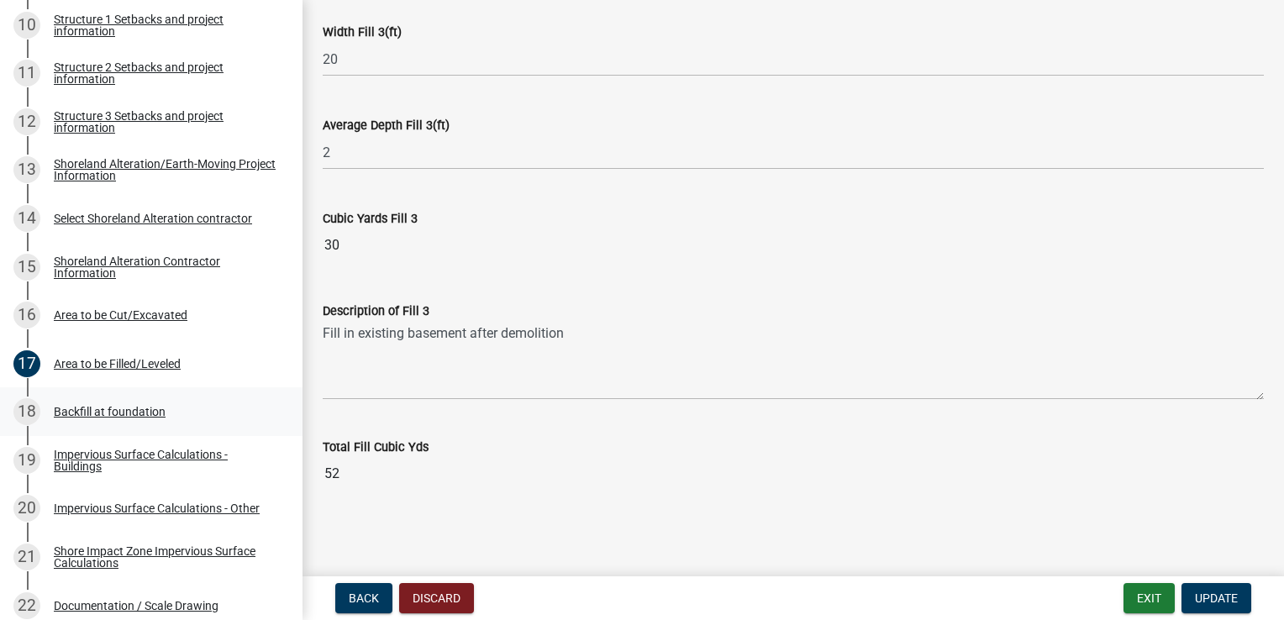
click at [136, 412] on div "Backfill at foundation" at bounding box center [110, 412] width 112 height 12
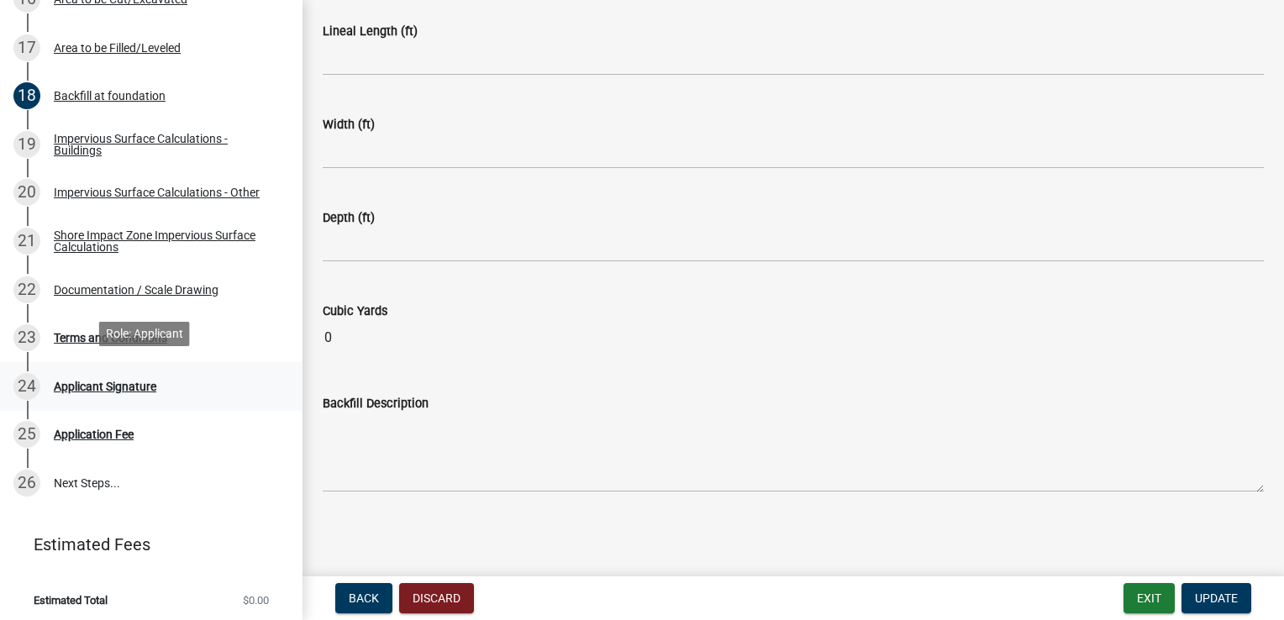
scroll to position [1072, 0]
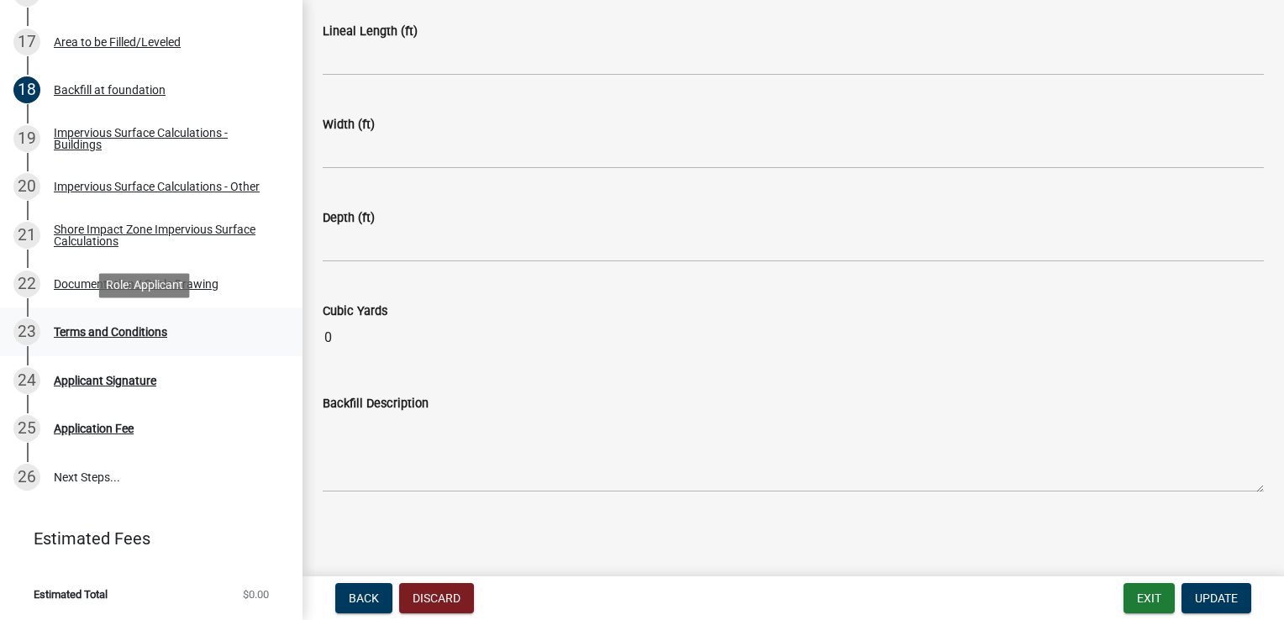
click at [151, 334] on div "Terms and Conditions" at bounding box center [110, 332] width 113 height 12
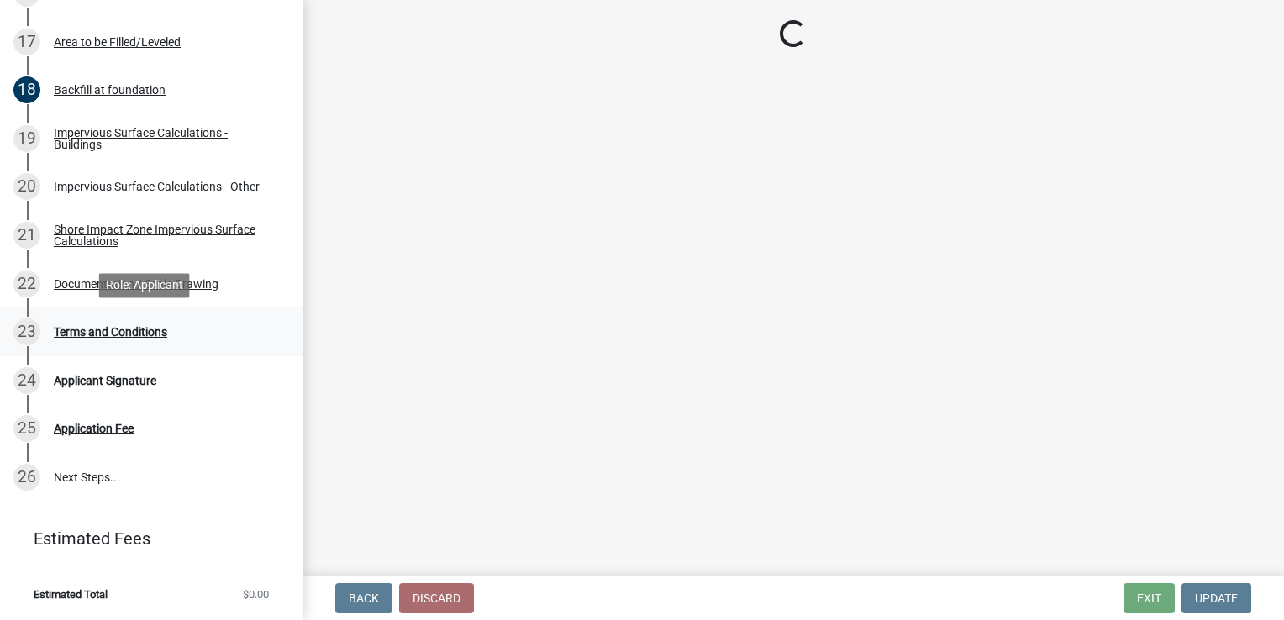
scroll to position [0, 0]
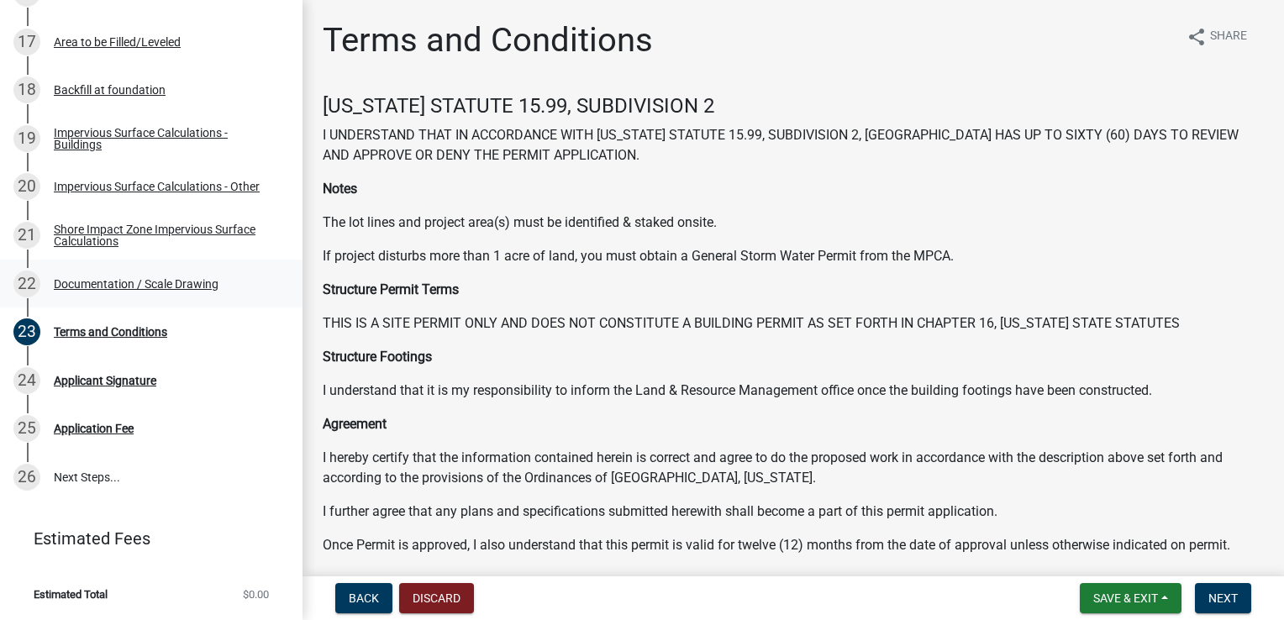
click at [202, 288] on div "Documentation / Scale Drawing" at bounding box center [136, 284] width 165 height 12
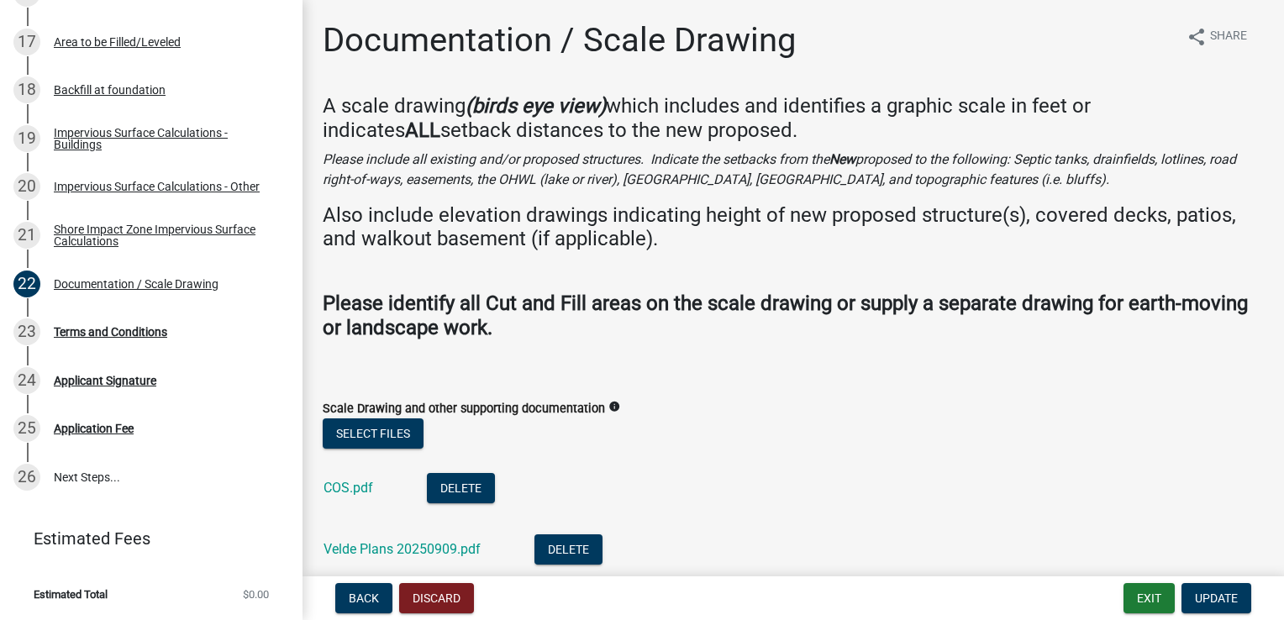
scroll to position [119, 0]
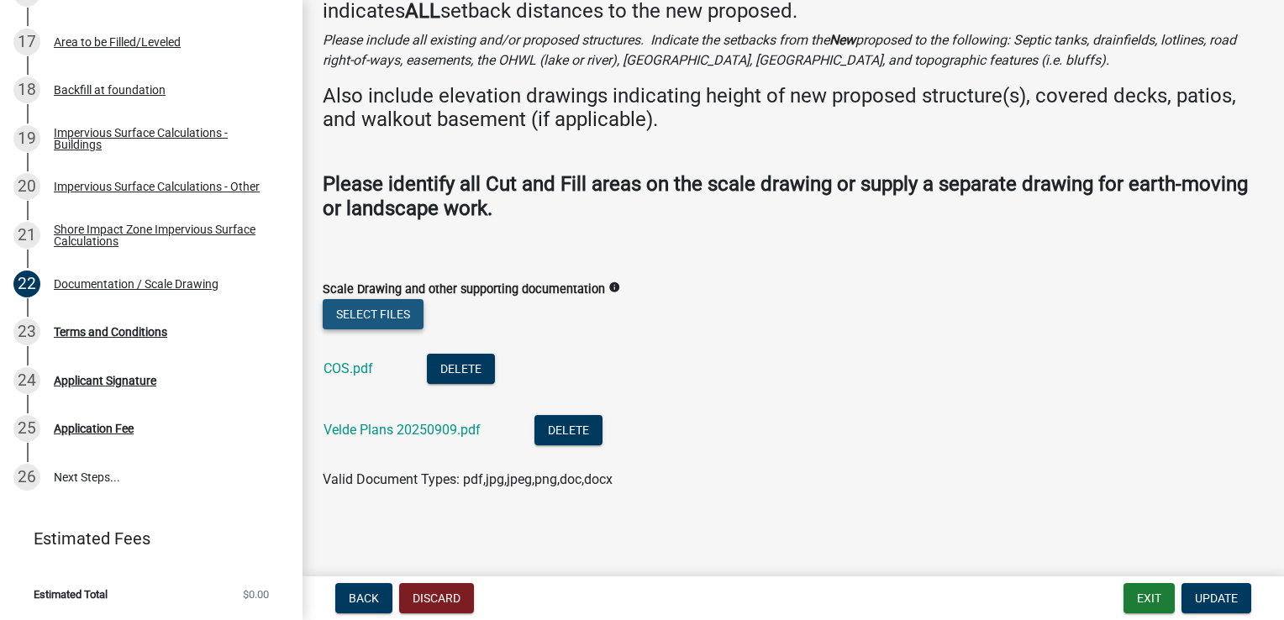
click at [379, 320] on button "Select files" at bounding box center [373, 314] width 101 height 30
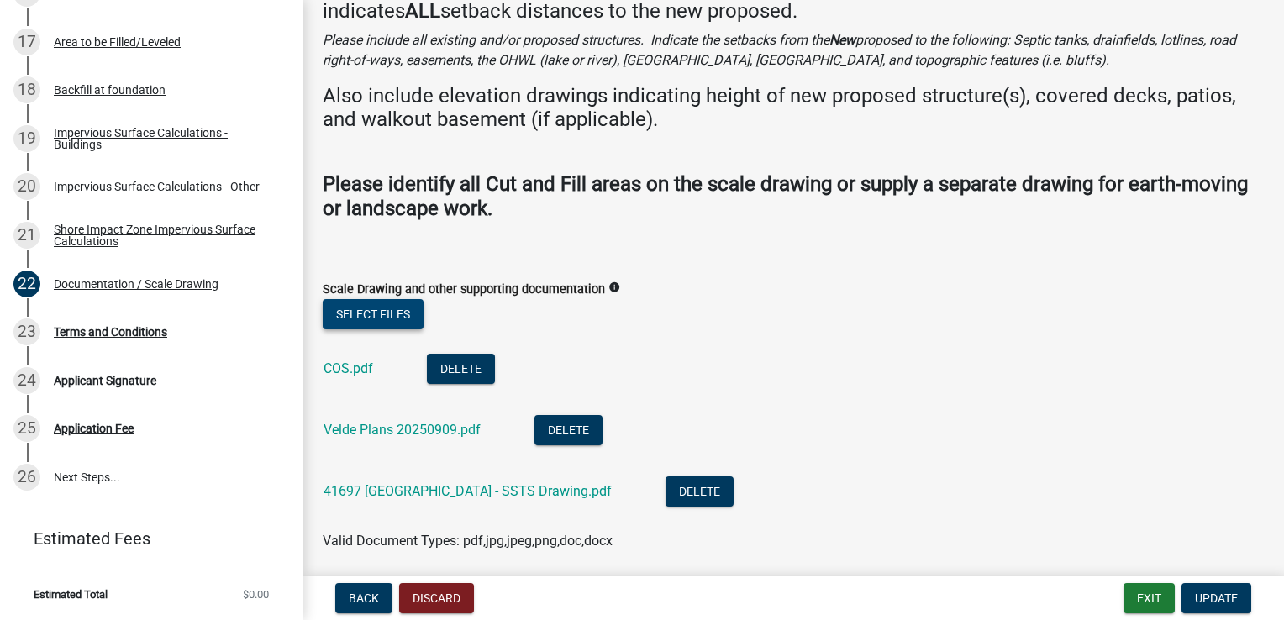
click at [388, 319] on button "Select files" at bounding box center [373, 314] width 101 height 30
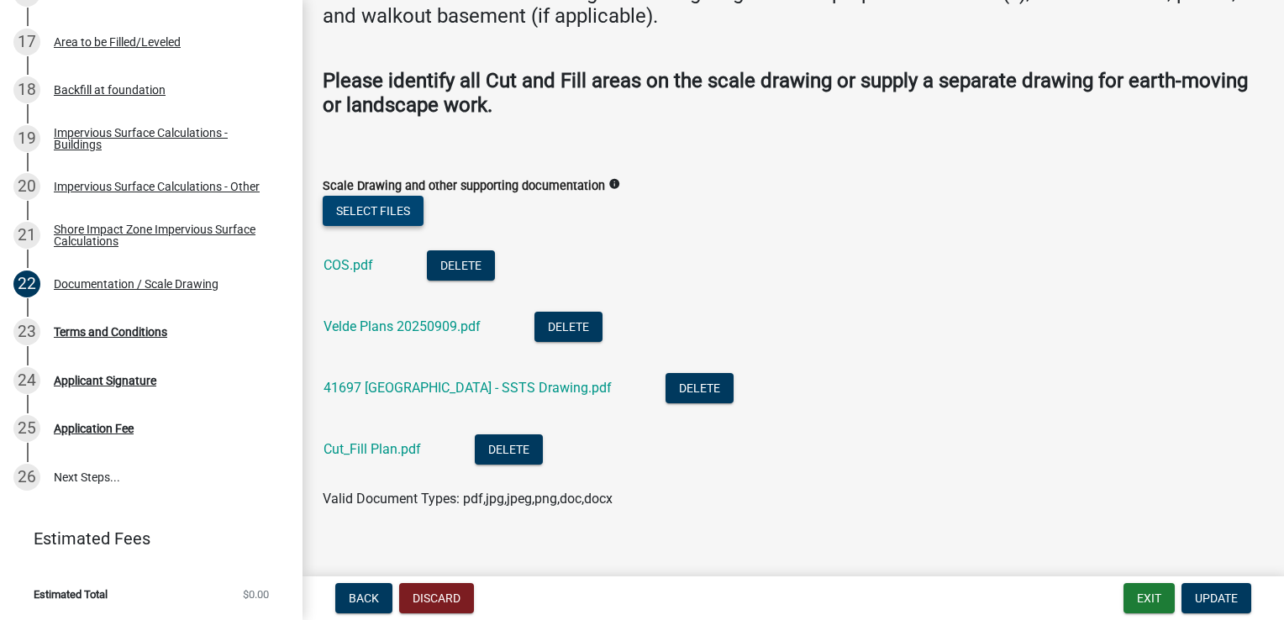
scroll to position [242, 0]
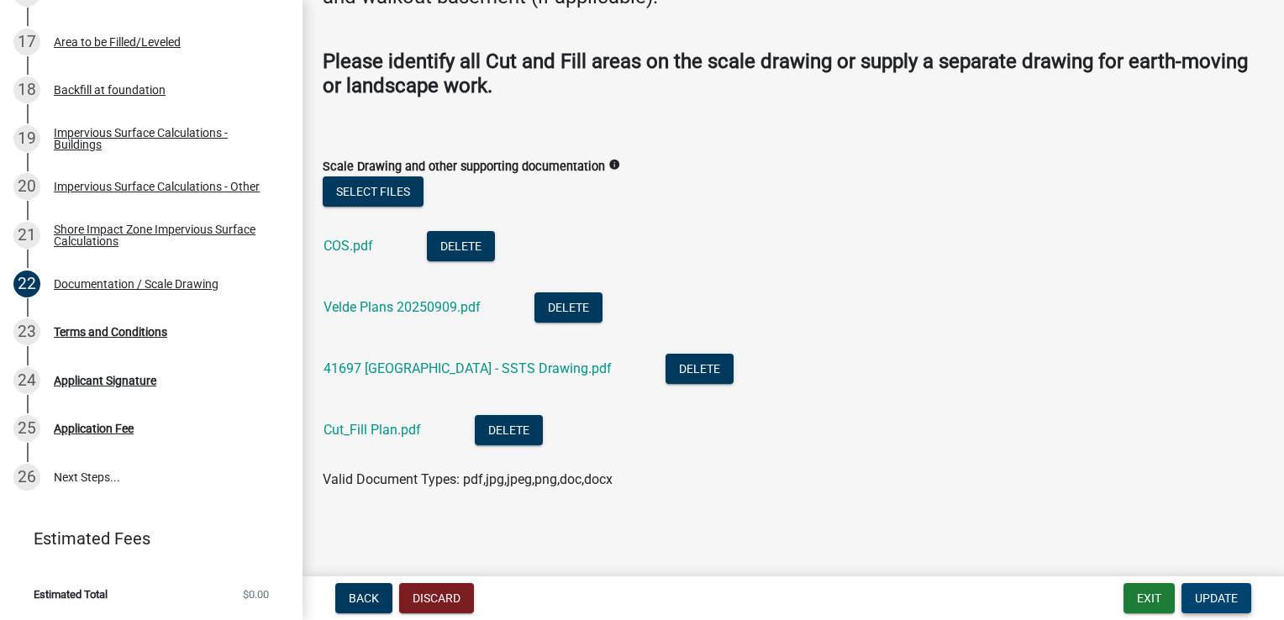
click at [1218, 601] on span "Update" at bounding box center [1216, 598] width 43 height 13
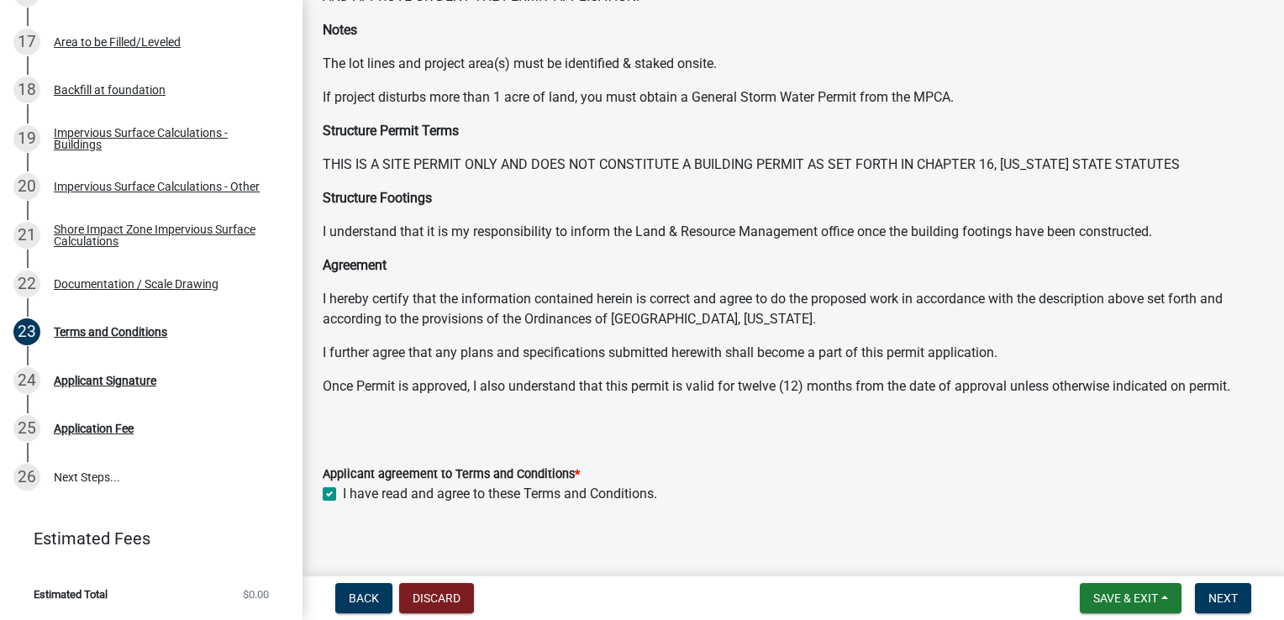
scroll to position [173, 0]
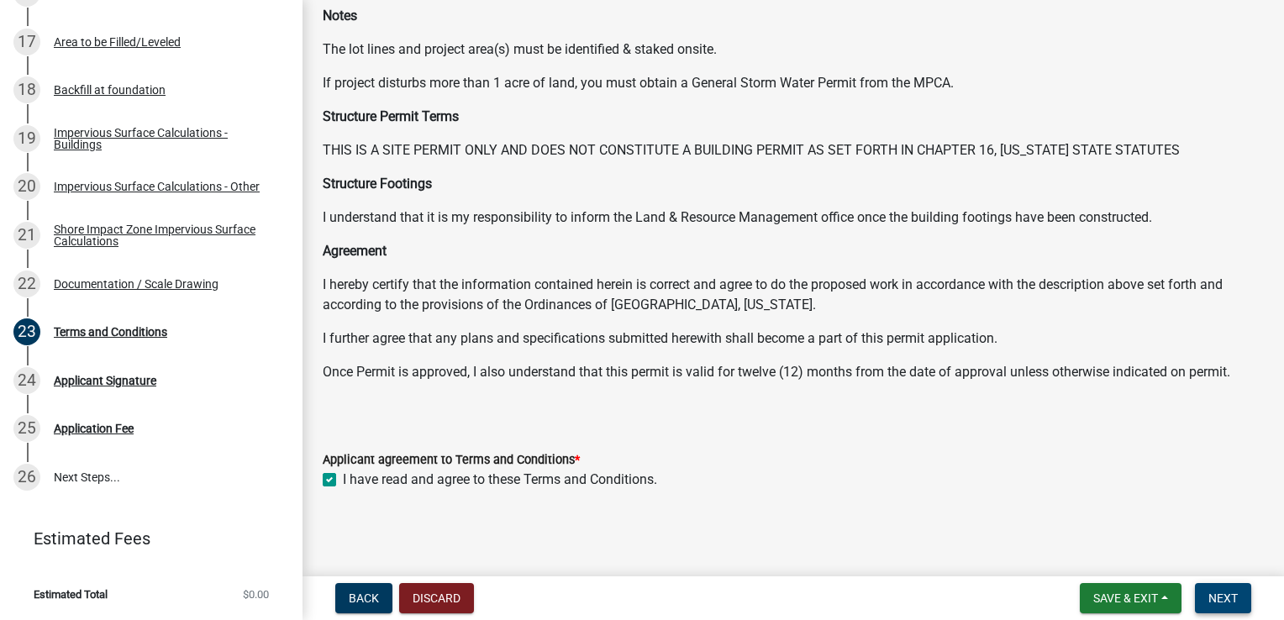
click at [1214, 592] on span "Next" at bounding box center [1223, 598] width 29 height 13
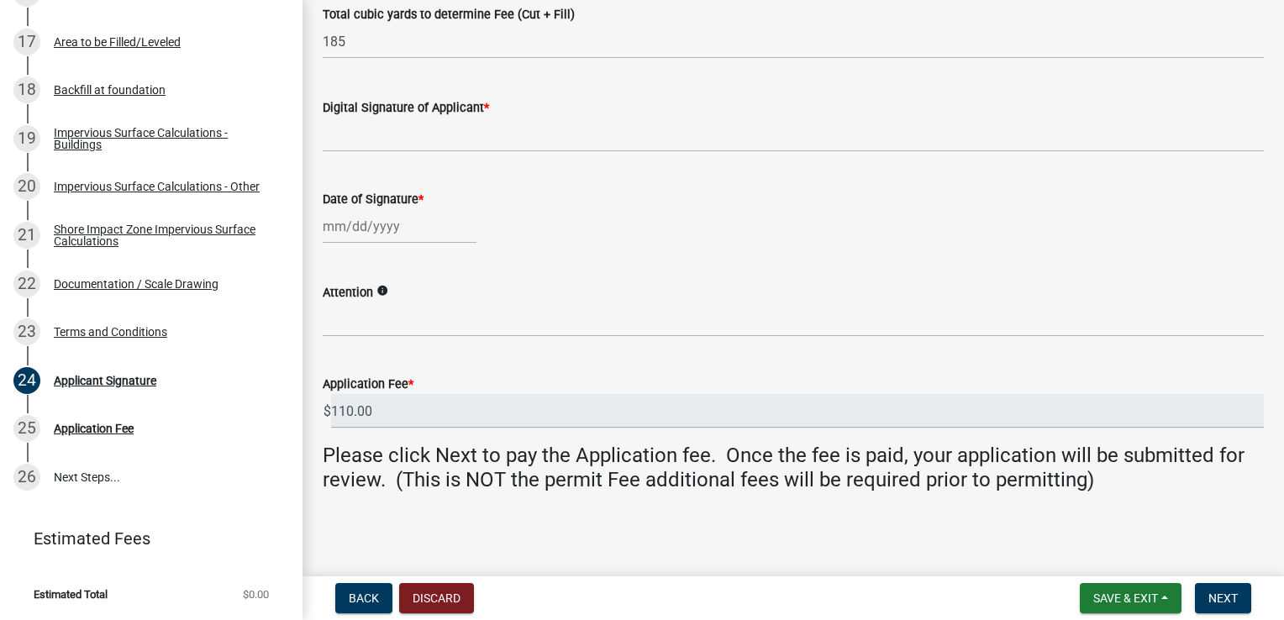
scroll to position [421, 0]
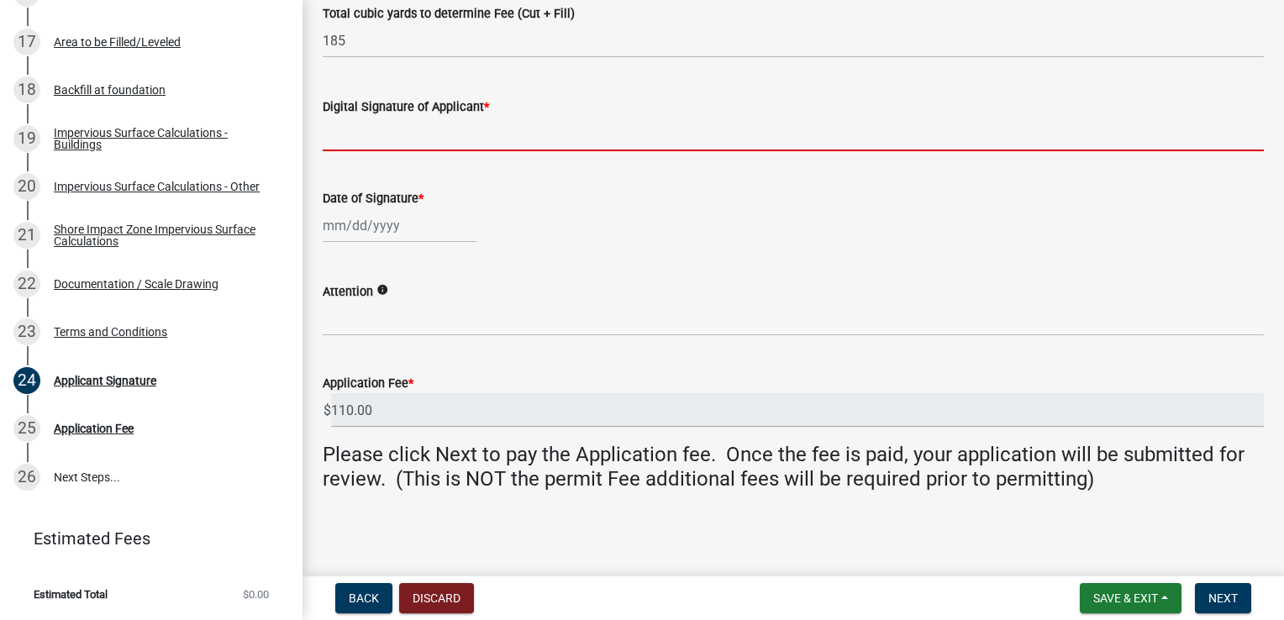
click at [394, 136] on input "Digital Signature of Applicant *" at bounding box center [793, 134] width 941 height 34
type input "[PERSON_NAME]"
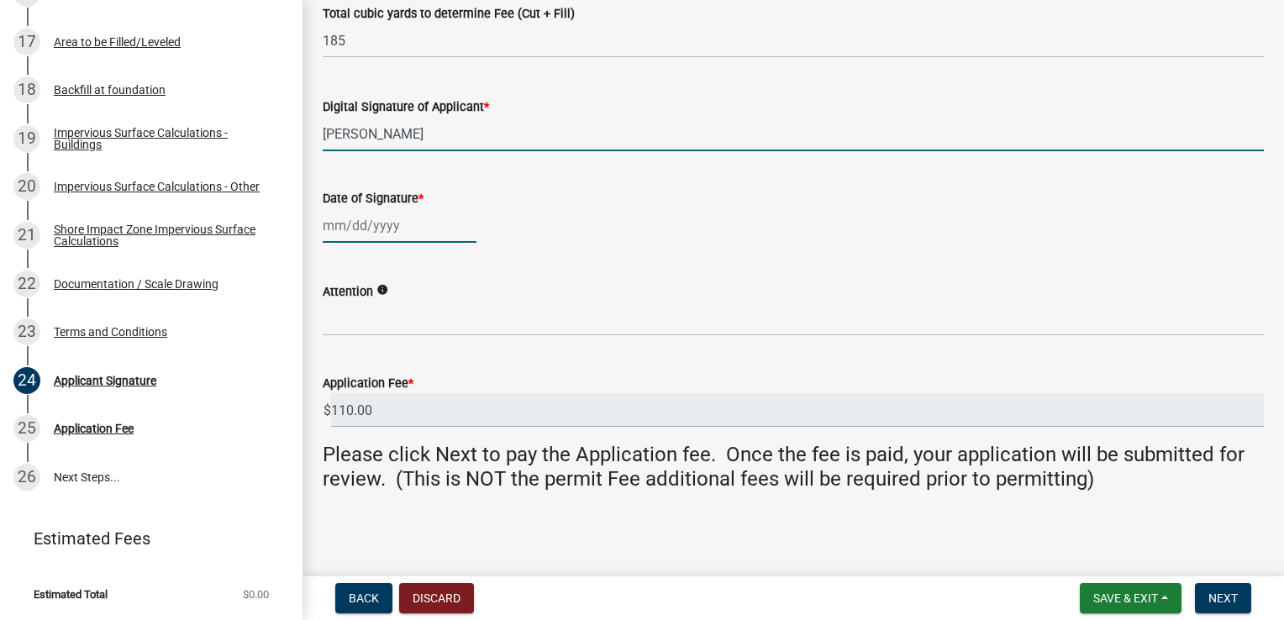
click at [370, 223] on div at bounding box center [400, 225] width 154 height 34
select select "9"
select select "2025"
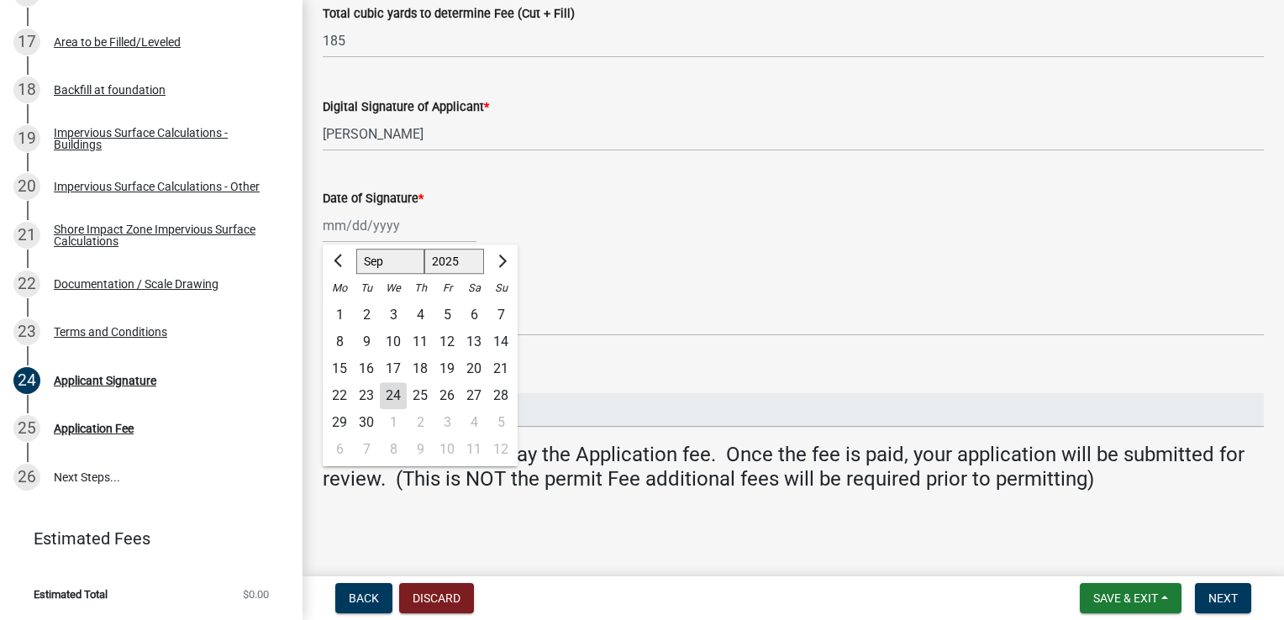
click at [392, 393] on div "24" at bounding box center [393, 395] width 27 height 27
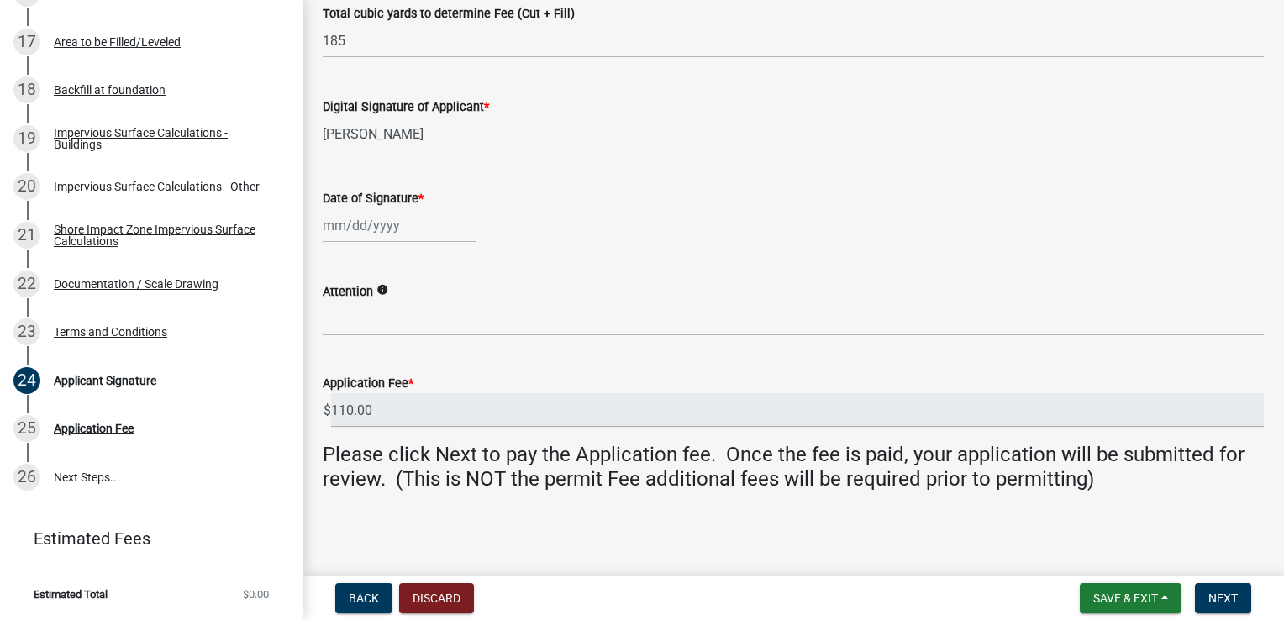
type input "[DATE]"
click at [382, 290] on icon "info" at bounding box center [383, 290] width 12 height 12
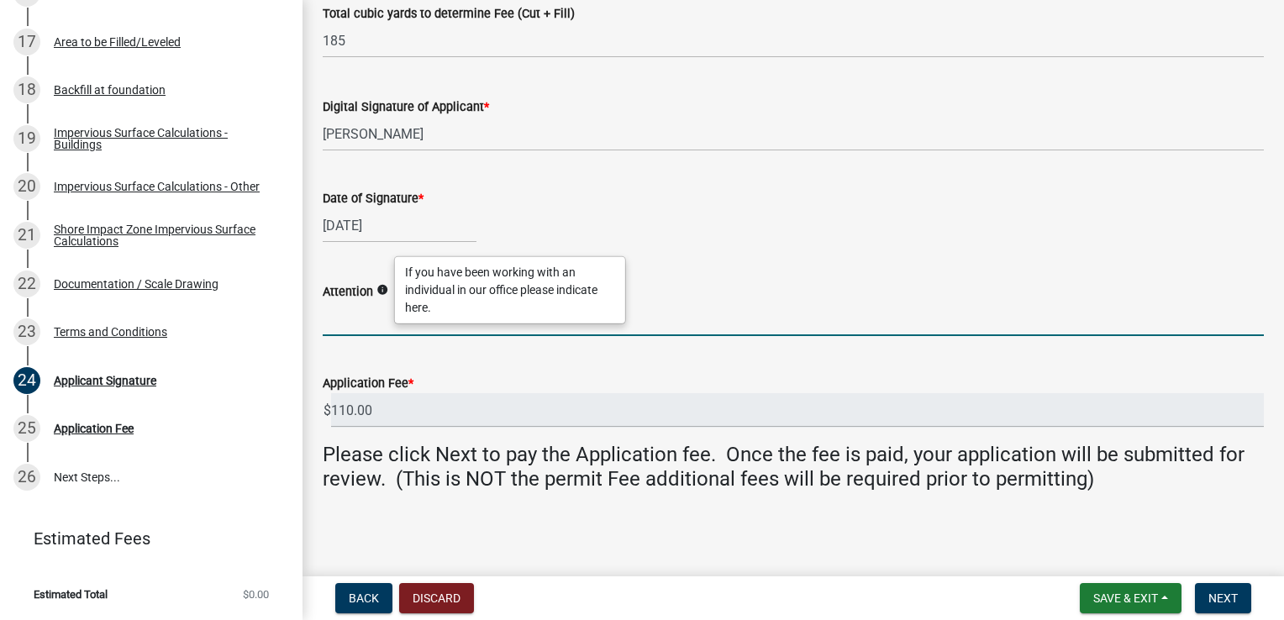
click at [365, 318] on input "Attention" at bounding box center [793, 319] width 941 height 34
click at [405, 413] on input "110.00" at bounding box center [797, 410] width 933 height 34
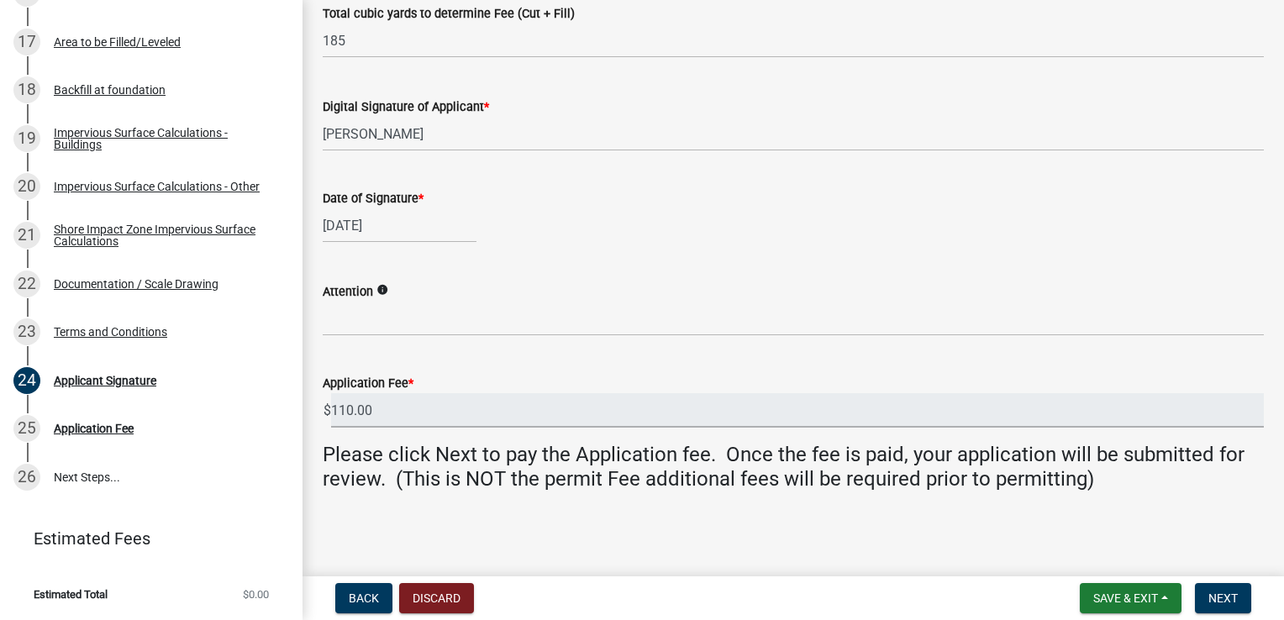
click at [410, 378] on span "*" at bounding box center [410, 384] width 5 height 14
click at [410, 393] on input "110.00" at bounding box center [797, 410] width 933 height 34
click at [1212, 590] on button "Next" at bounding box center [1223, 598] width 56 height 30
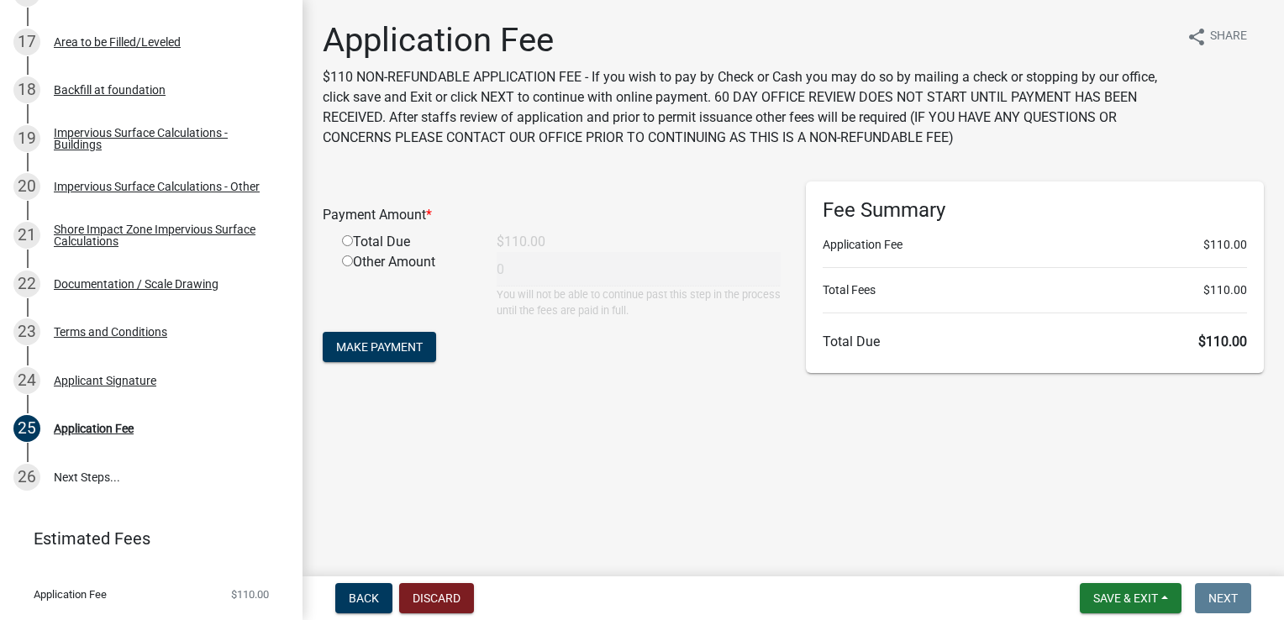
click at [346, 240] on input "radio" at bounding box center [347, 240] width 11 height 11
radio input "true"
type input "110"
click at [392, 345] on span "Make Payment" at bounding box center [379, 346] width 87 height 13
